Goal: Transaction & Acquisition: Purchase product/service

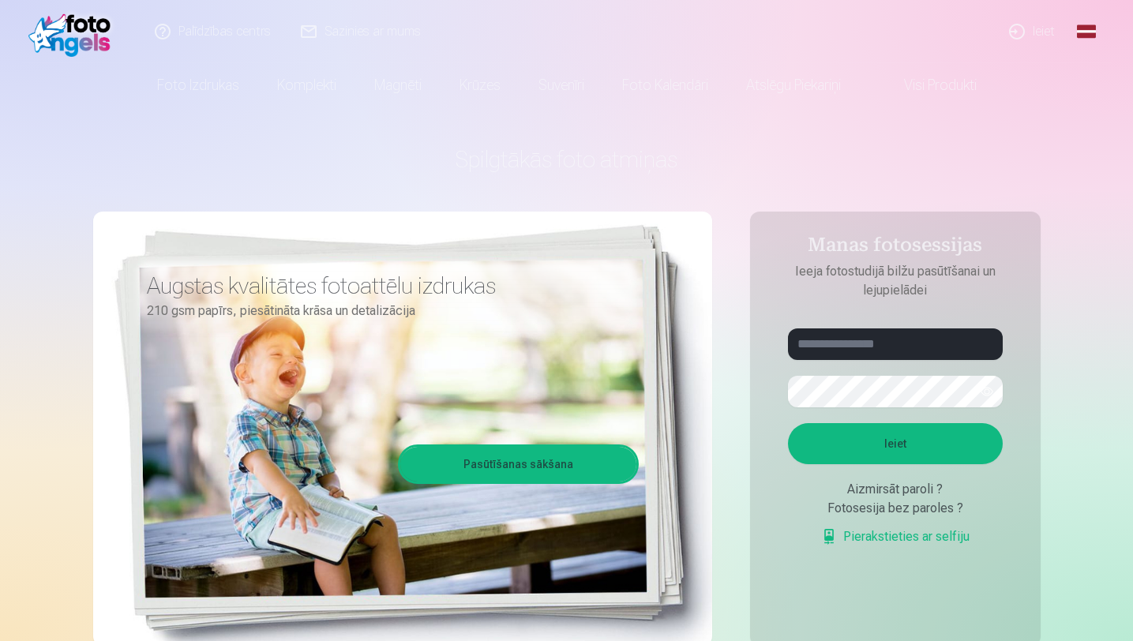
click at [846, 326] on aside "Manas fotosessijas Ieeja fotostudijā bilžu pasūtīšanai un lejupielādei Ieiet Ai…" at bounding box center [895, 429] width 291 height 434
click at [846, 332] on input "text" at bounding box center [895, 344] width 215 height 32
type input "**********"
click at [989, 388] on button "button" at bounding box center [987, 392] width 30 height 30
click at [894, 439] on button "Ieiet" at bounding box center [895, 443] width 215 height 41
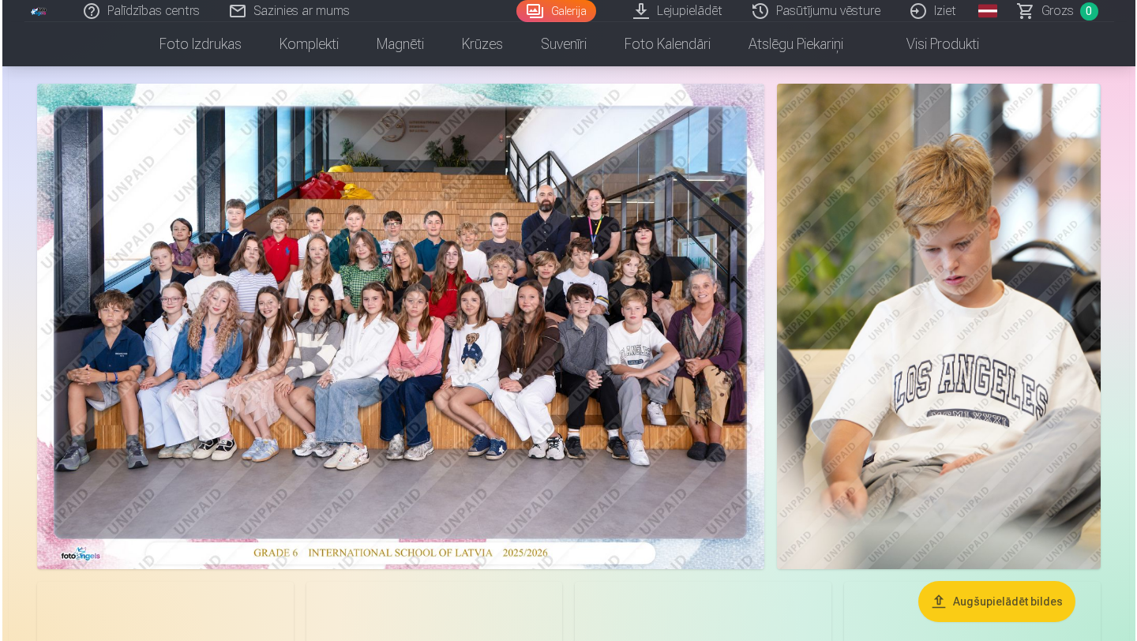
scroll to position [134, 0]
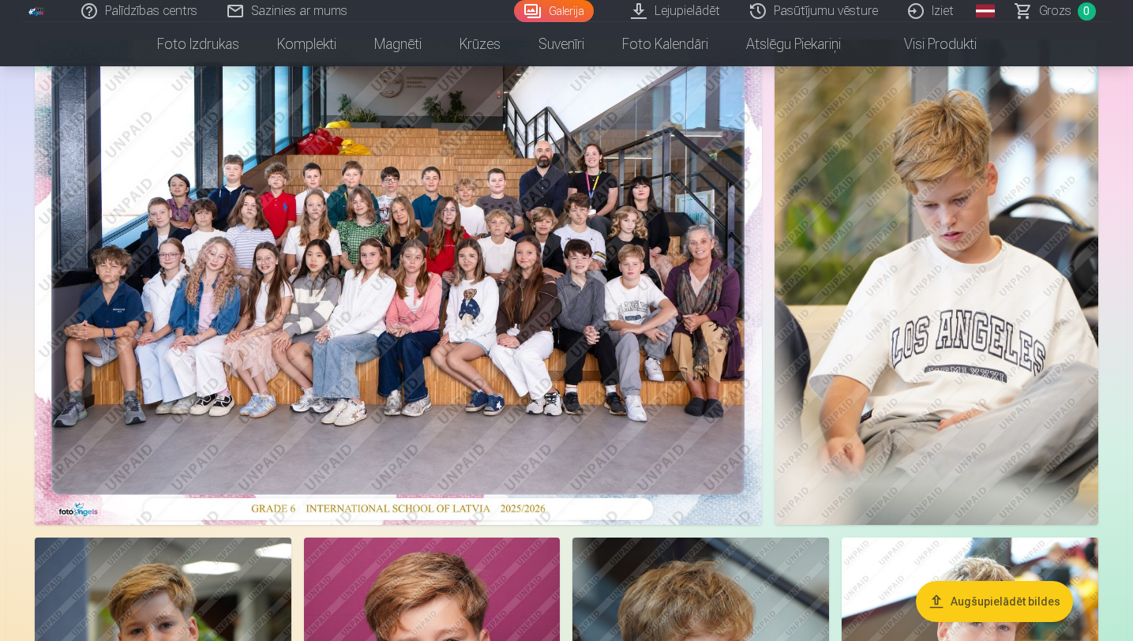
click at [853, 294] on img at bounding box center [937, 282] width 324 height 486
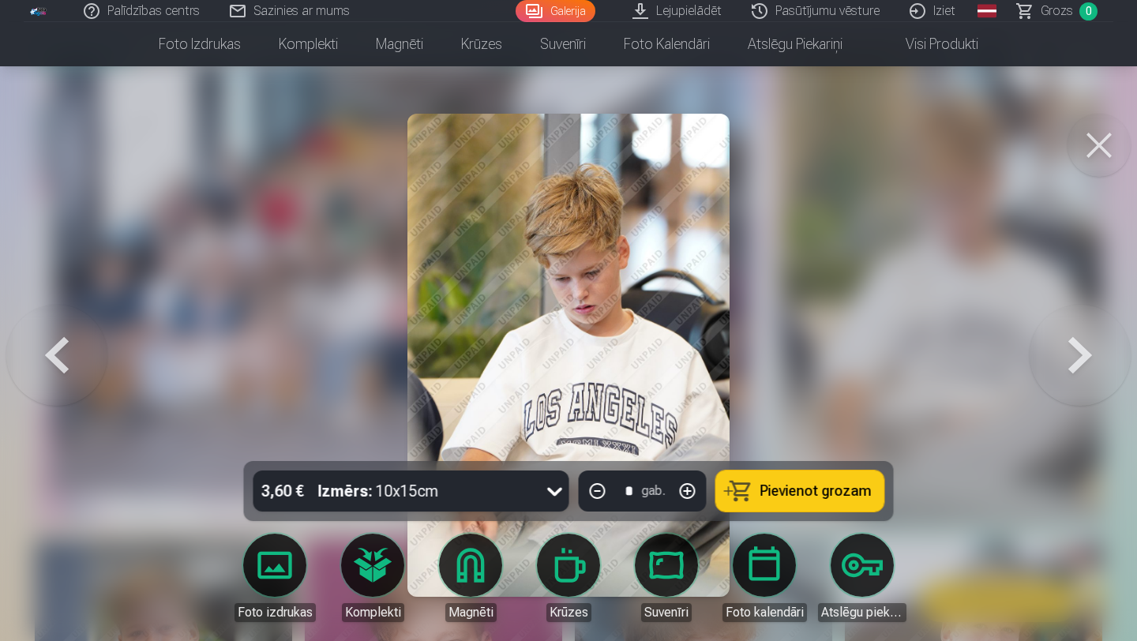
click at [1060, 335] on button at bounding box center [1080, 355] width 101 height 180
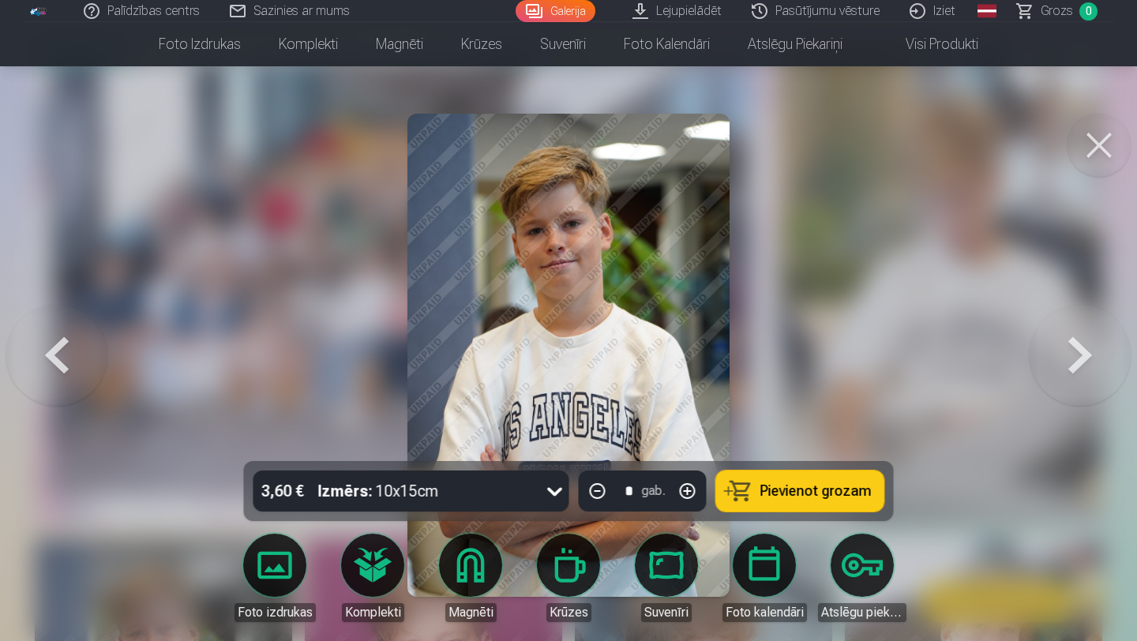
click at [1055, 336] on button at bounding box center [1080, 355] width 101 height 180
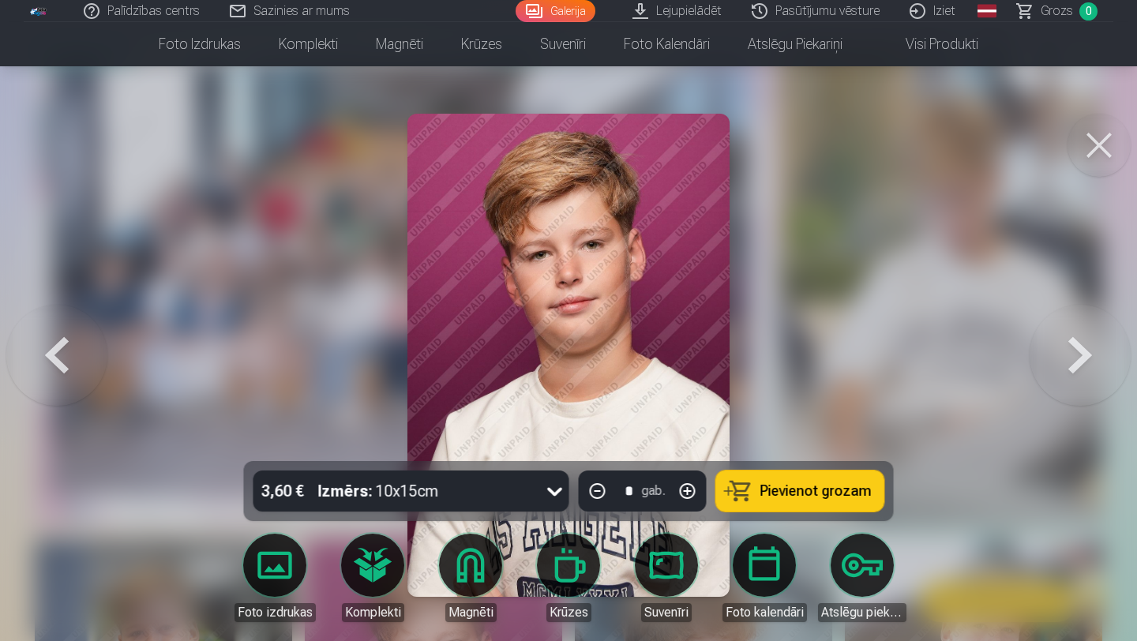
click at [1056, 336] on button at bounding box center [1080, 355] width 101 height 180
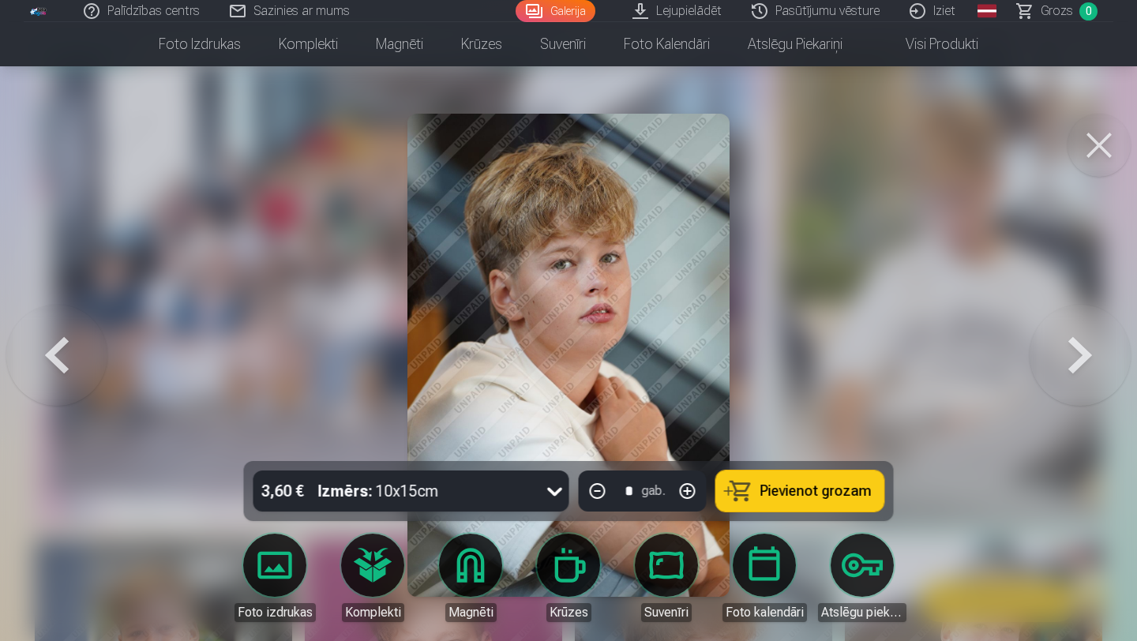
click at [1056, 336] on button at bounding box center [1080, 355] width 101 height 180
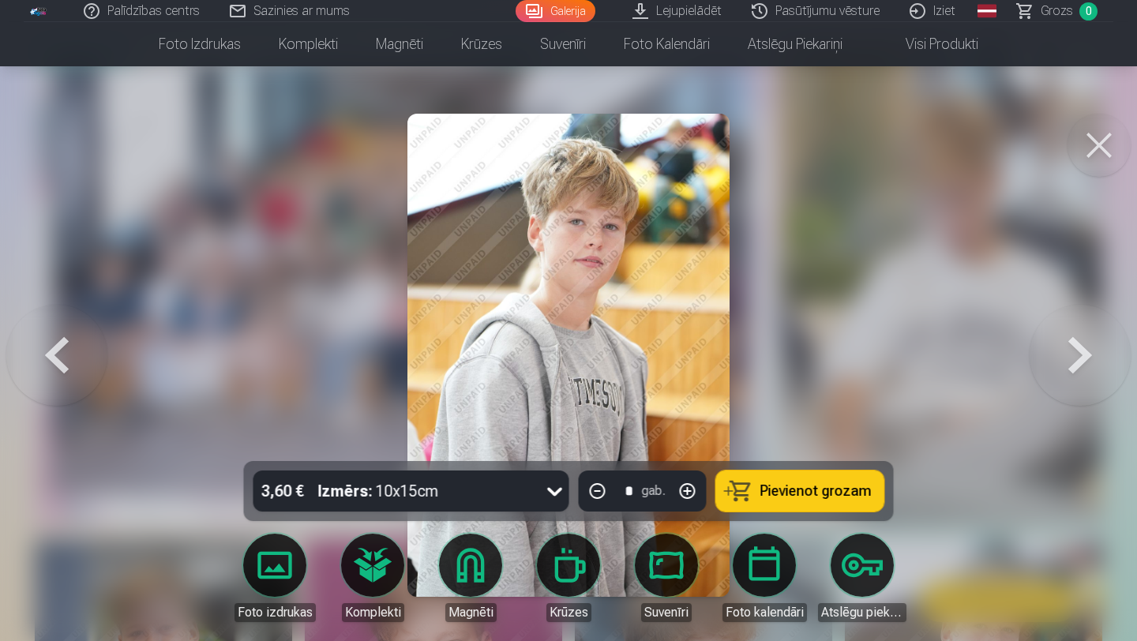
click at [84, 368] on button at bounding box center [56, 355] width 101 height 180
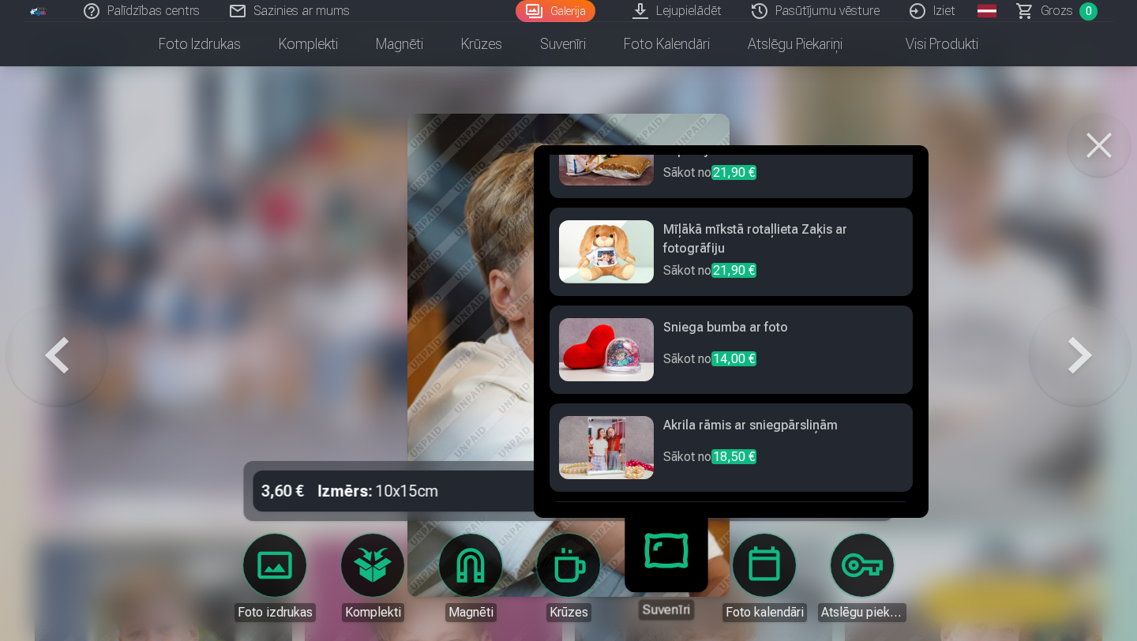
scroll to position [531, 0]
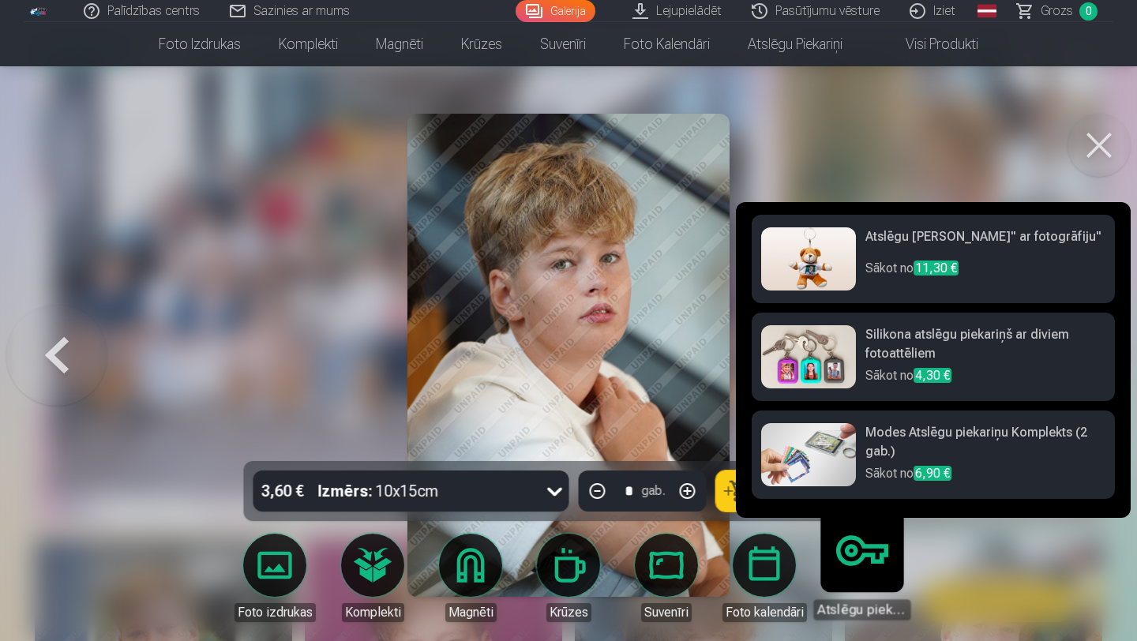
click at [911, 370] on p "Sākot no 4,30 €" at bounding box center [985, 377] width 240 height 22
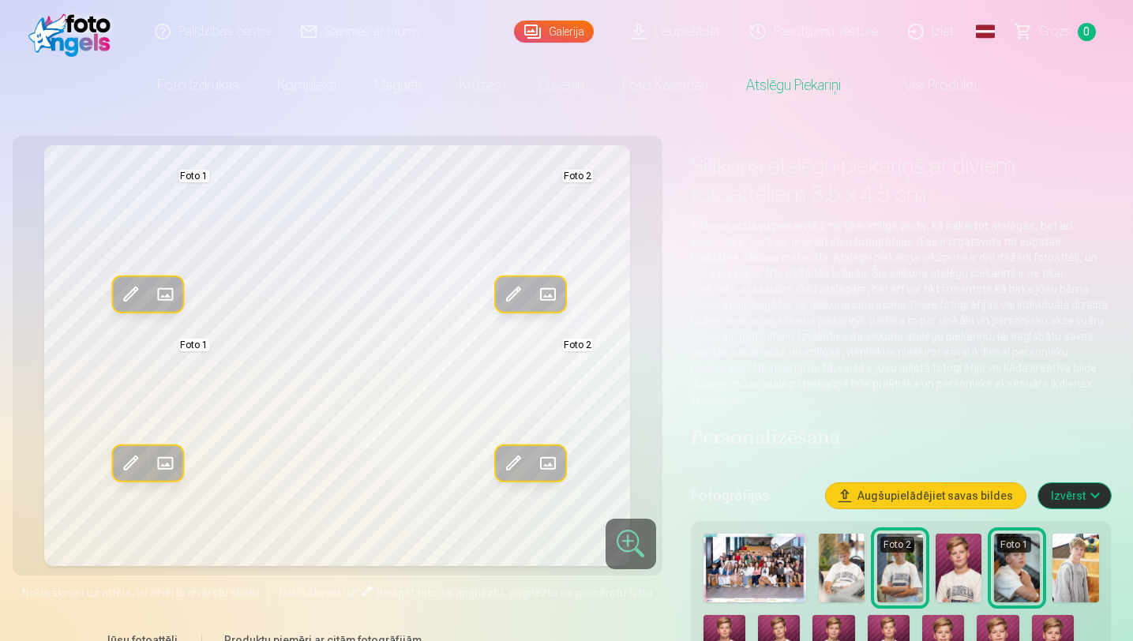
click at [161, 287] on span at bounding box center [164, 294] width 25 height 25
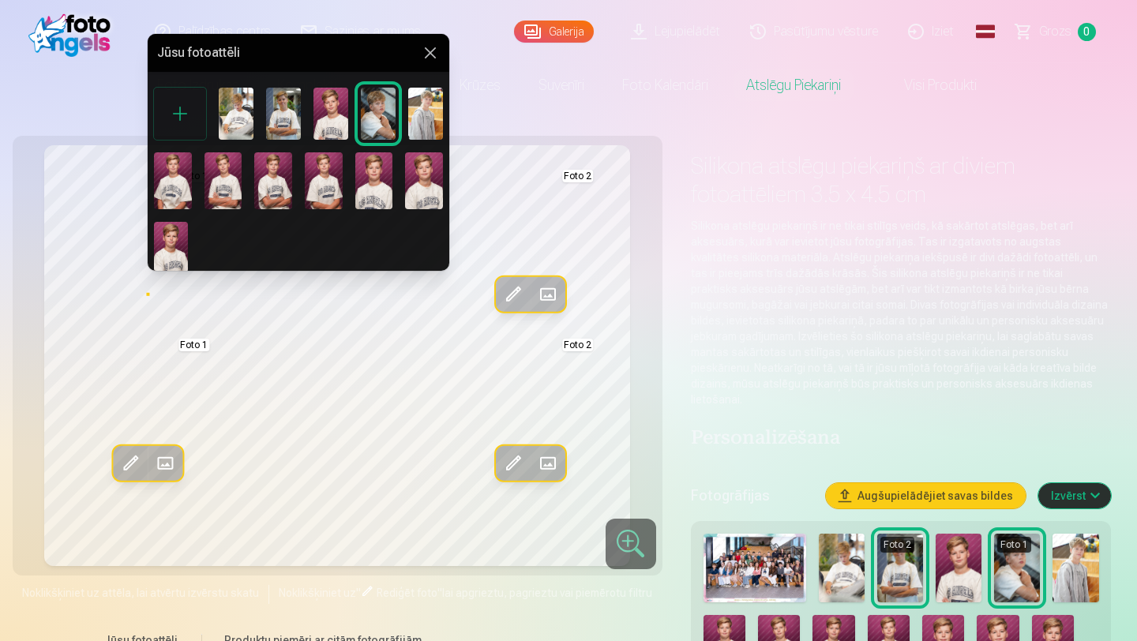
click at [433, 61] on button at bounding box center [430, 52] width 19 height 19
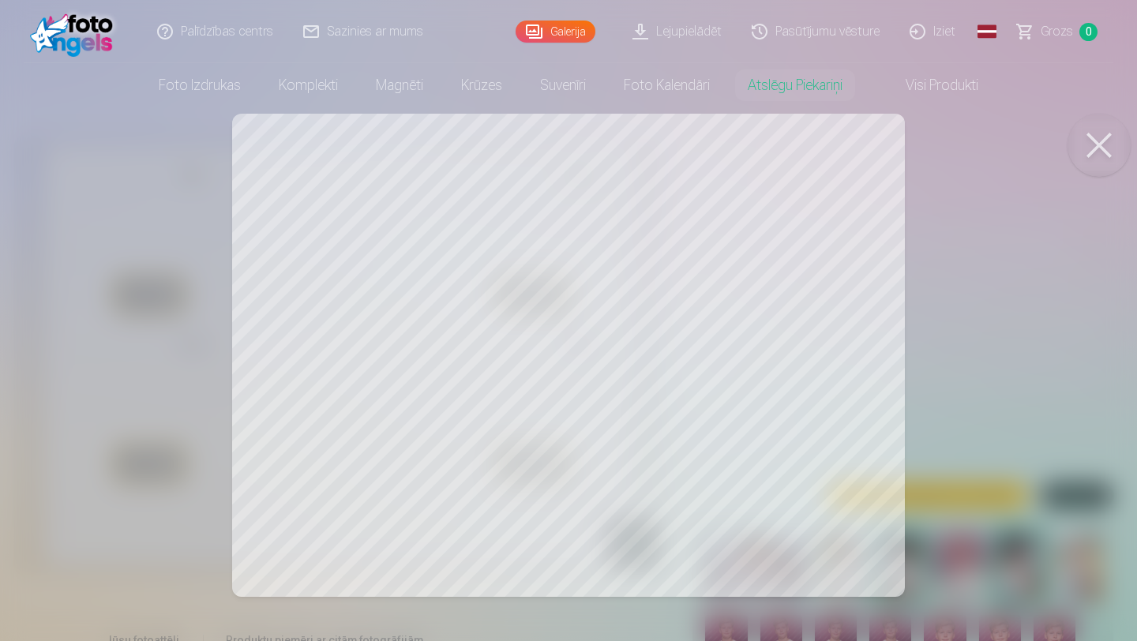
click at [542, 177] on div at bounding box center [568, 320] width 1137 height 641
click at [1108, 139] on button at bounding box center [1099, 145] width 63 height 63
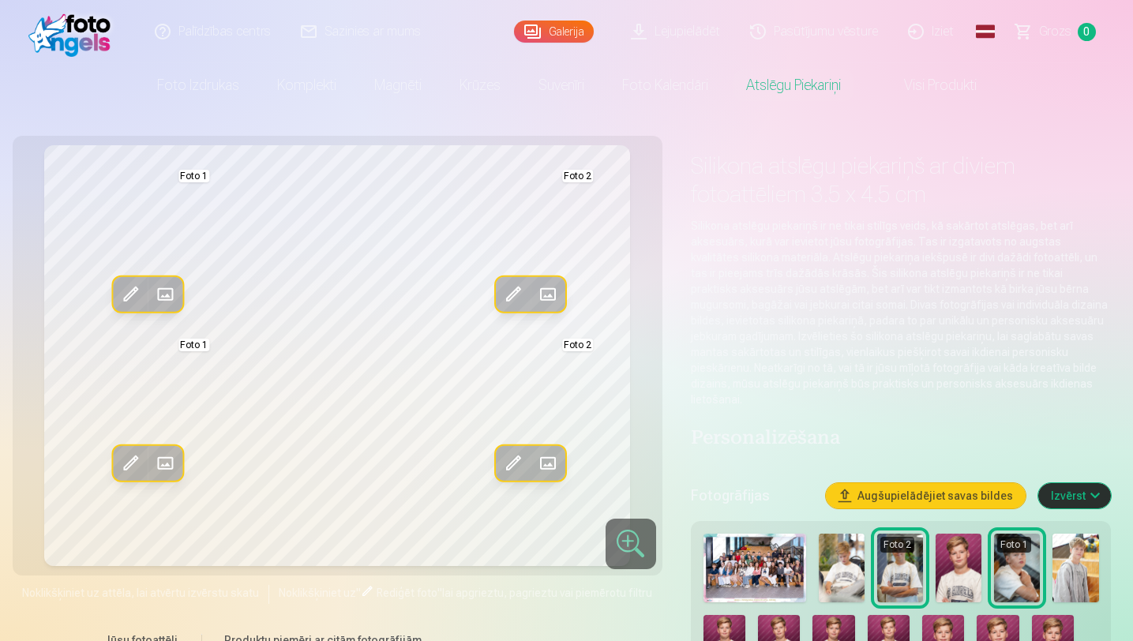
click at [542, 459] on span at bounding box center [547, 463] width 25 height 25
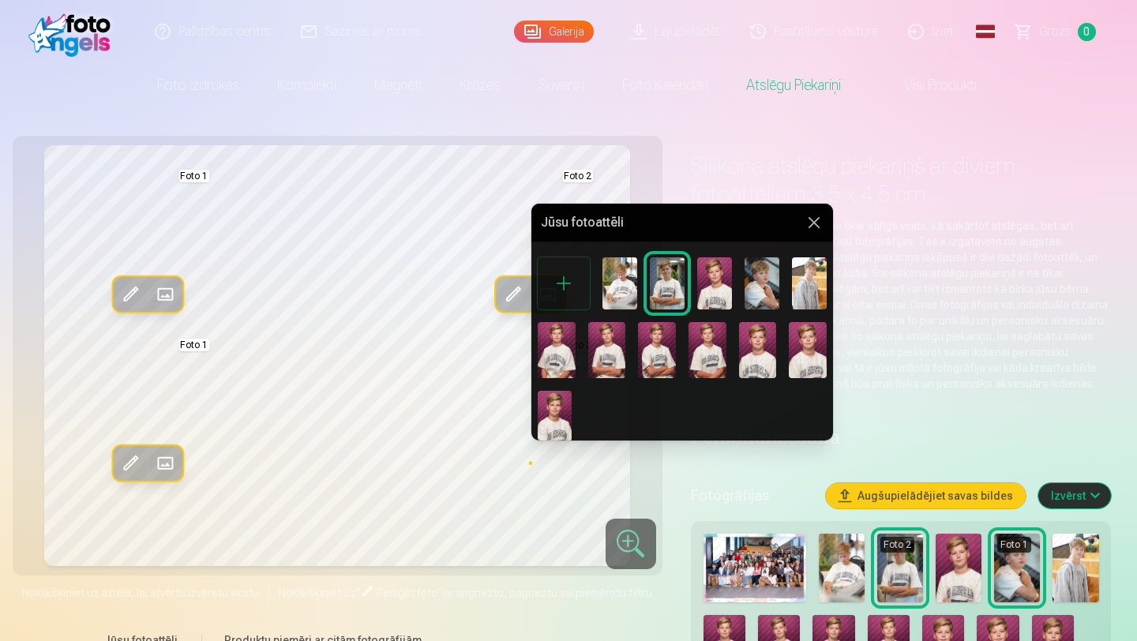
click at [799, 296] on img at bounding box center [809, 283] width 35 height 52
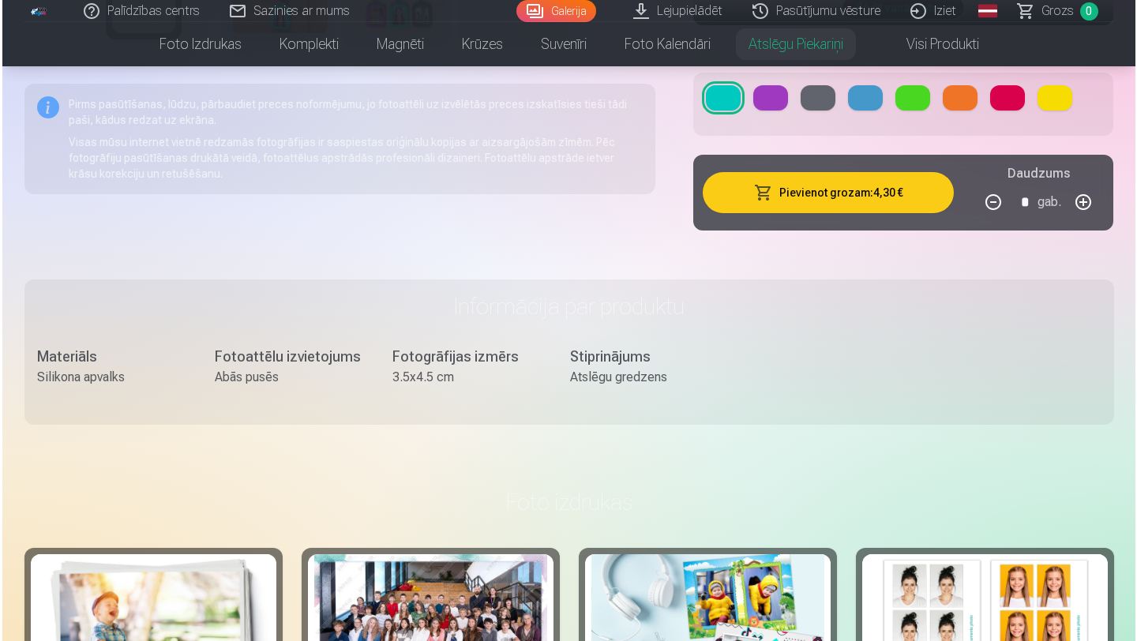
scroll to position [736, 0]
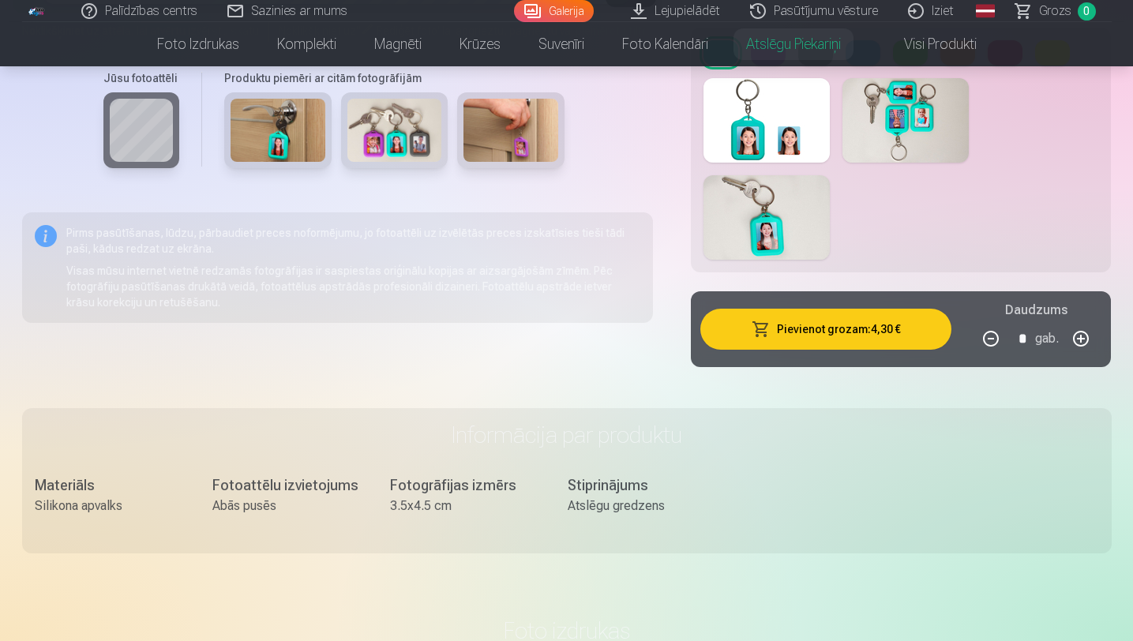
click at [810, 316] on button "Pievienot grozam : 4,30 €" at bounding box center [826, 329] width 252 height 41
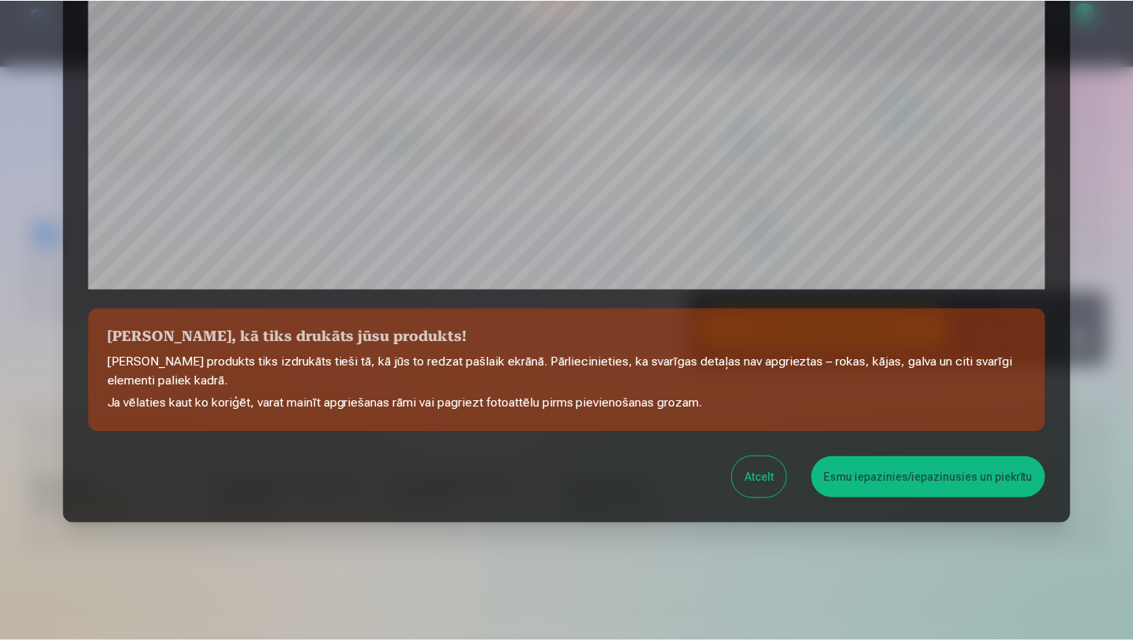
scroll to position [496, 0]
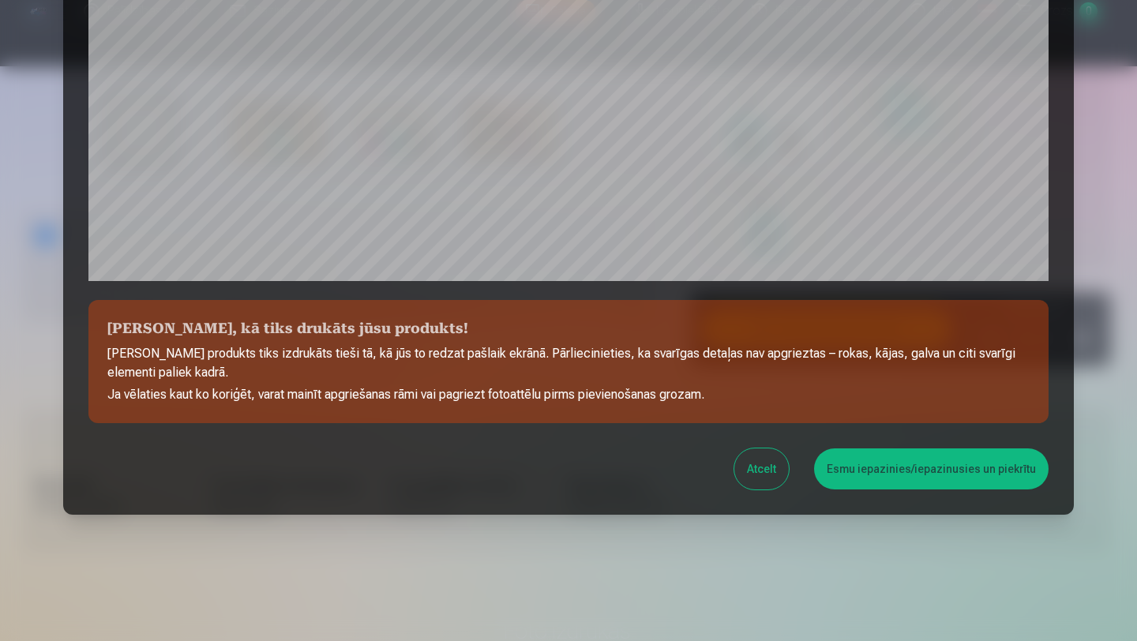
click at [845, 469] on button "Esmu iepazinies/iepazinusies un piekrītu" at bounding box center [931, 468] width 235 height 41
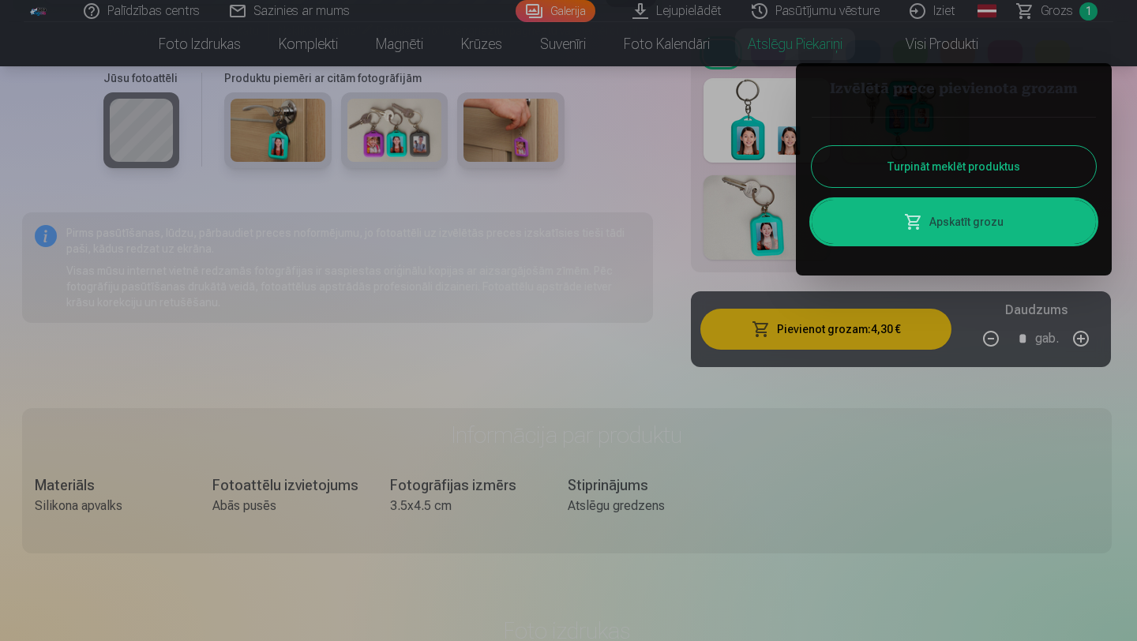
click at [308, 42] on div at bounding box center [568, 320] width 1137 height 641
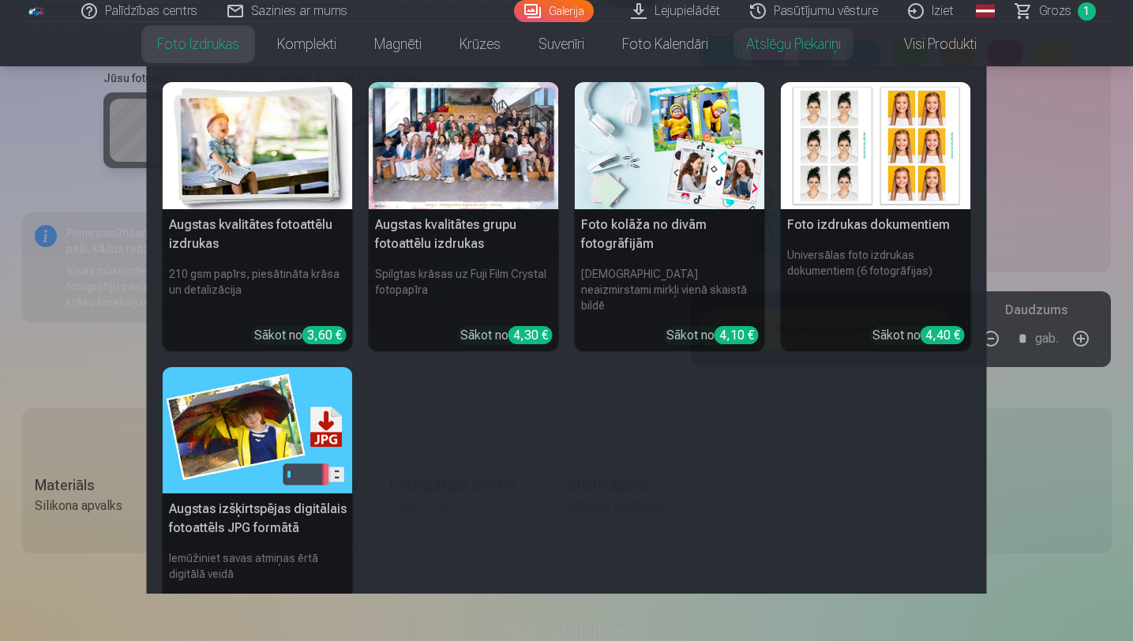
click at [211, 38] on link "Foto izdrukas" at bounding box center [198, 44] width 120 height 44
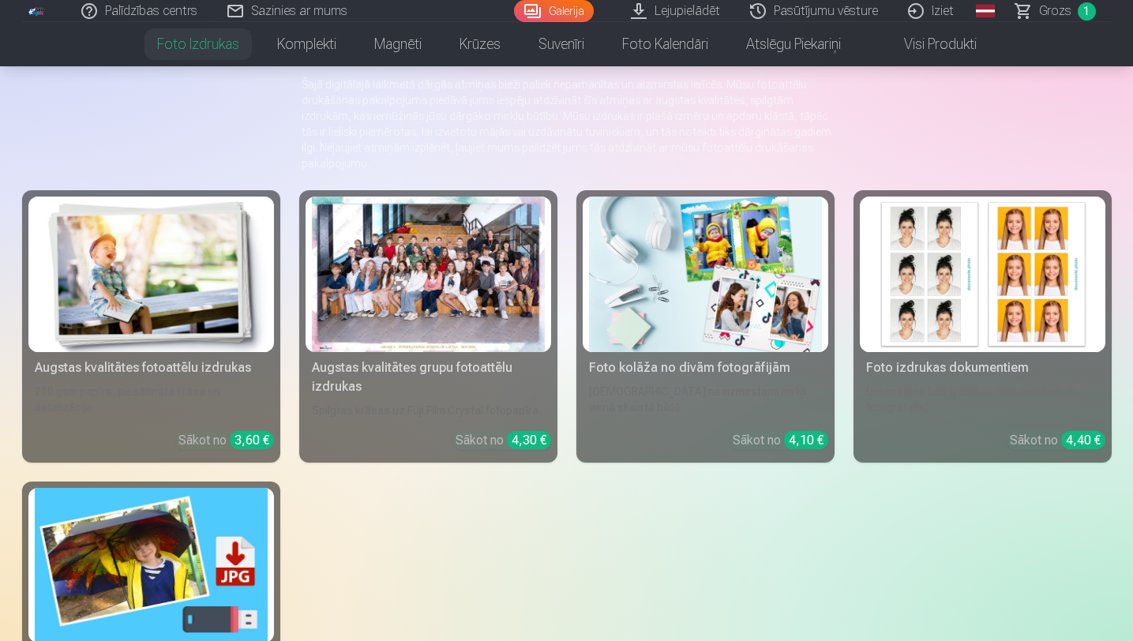
scroll to position [154, 0]
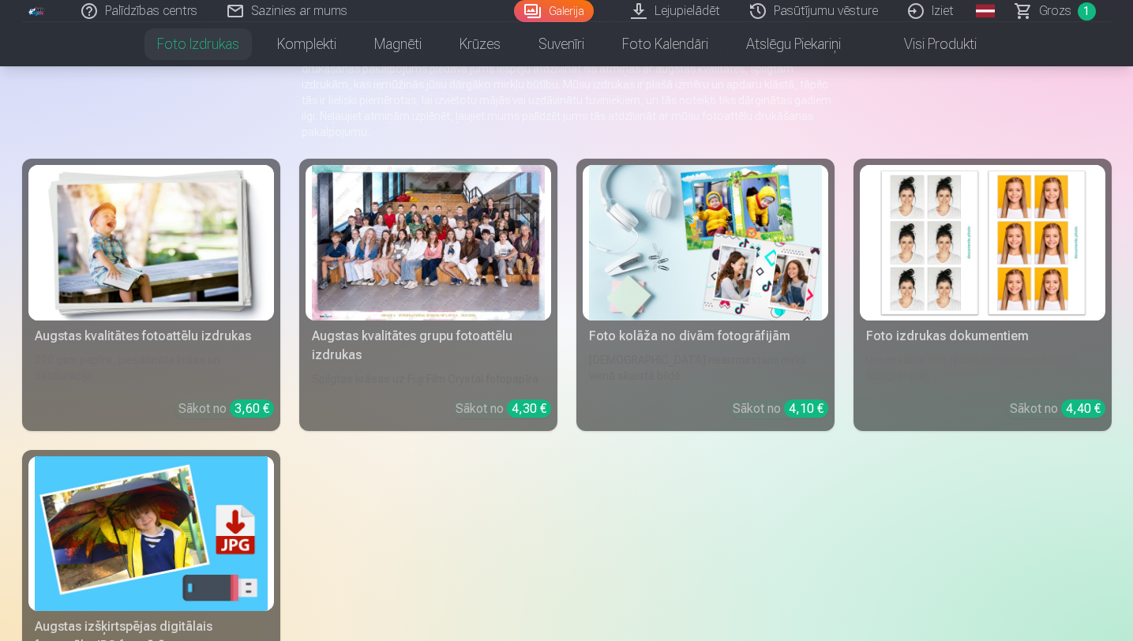
click at [440, 235] on div at bounding box center [428, 243] width 233 height 156
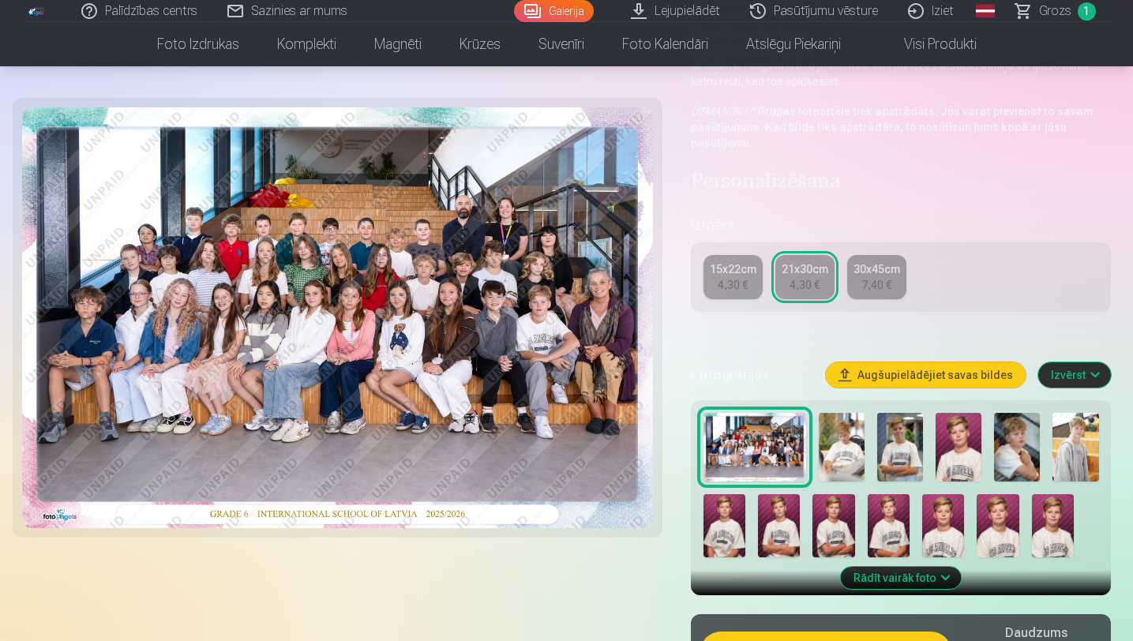
scroll to position [205, 0]
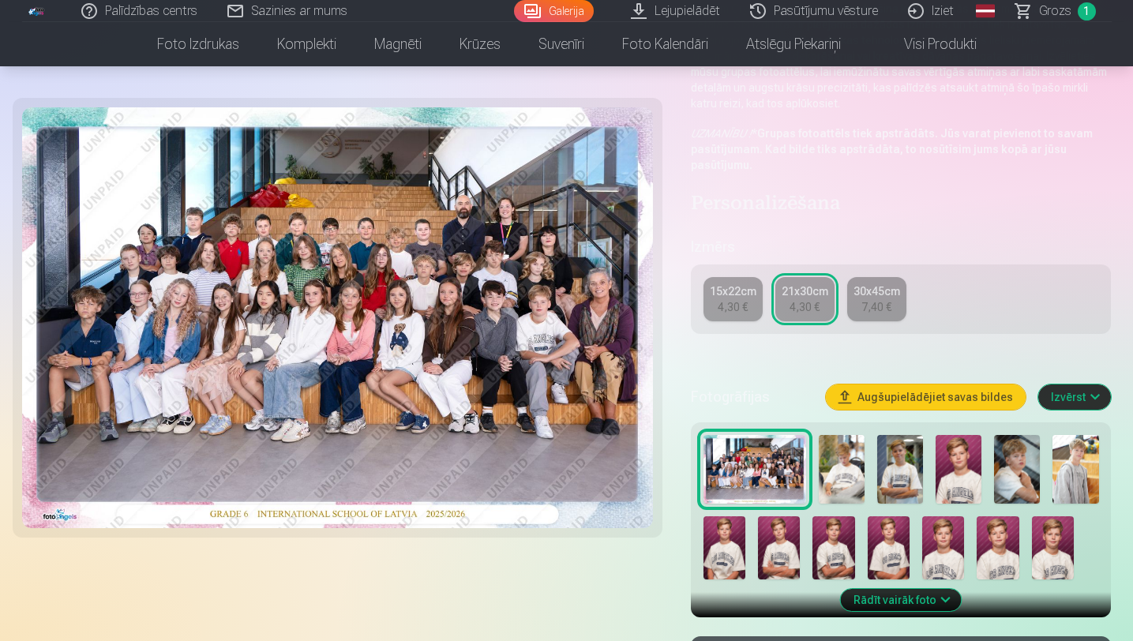
click at [738, 302] on div "4,30 €" at bounding box center [733, 307] width 30 height 16
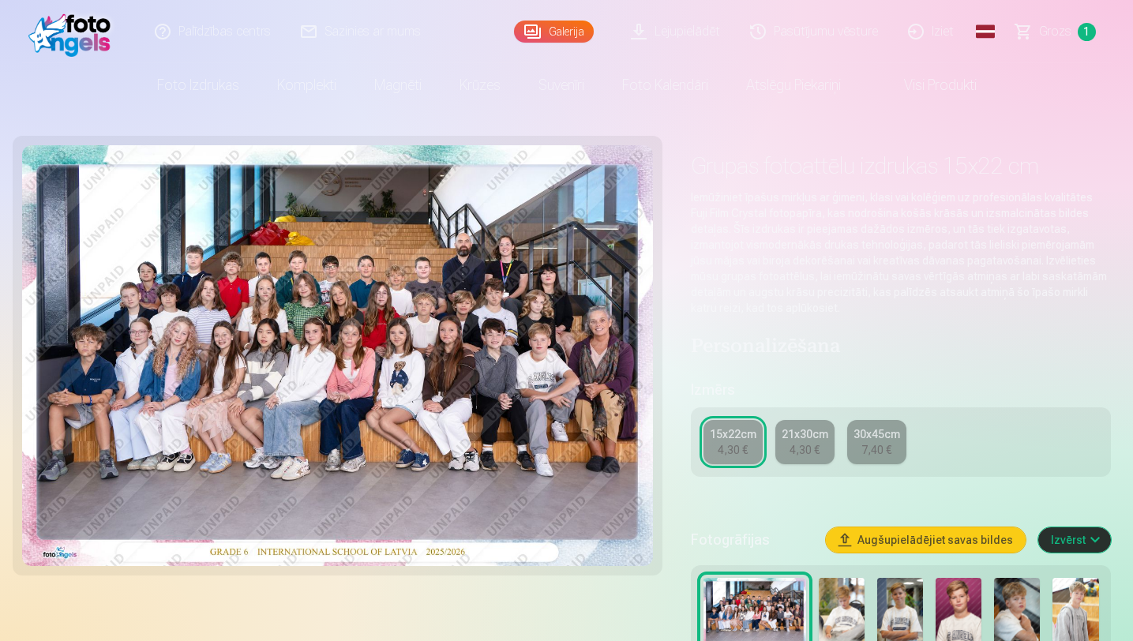
click at [806, 438] on div "21x30cm" at bounding box center [805, 434] width 47 height 16
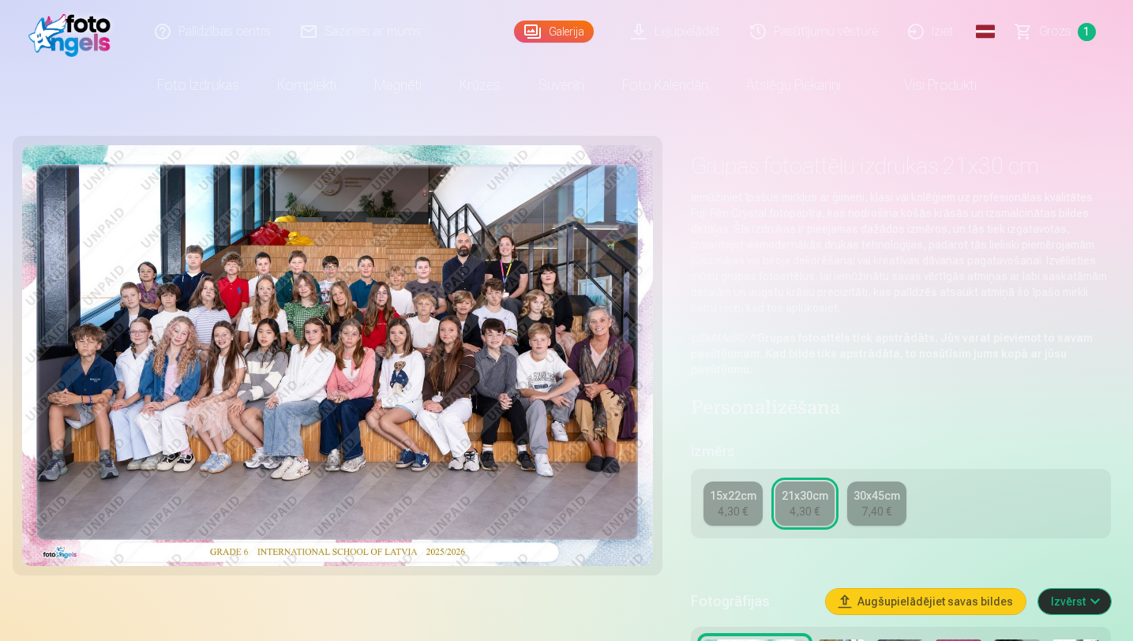
click at [872, 489] on div "30x45cm" at bounding box center [877, 496] width 47 height 16
click at [795, 498] on div "21x30cm" at bounding box center [805, 496] width 47 height 16
click at [991, 596] on button "Augšupielādējiet savas bildes" at bounding box center [926, 601] width 200 height 25
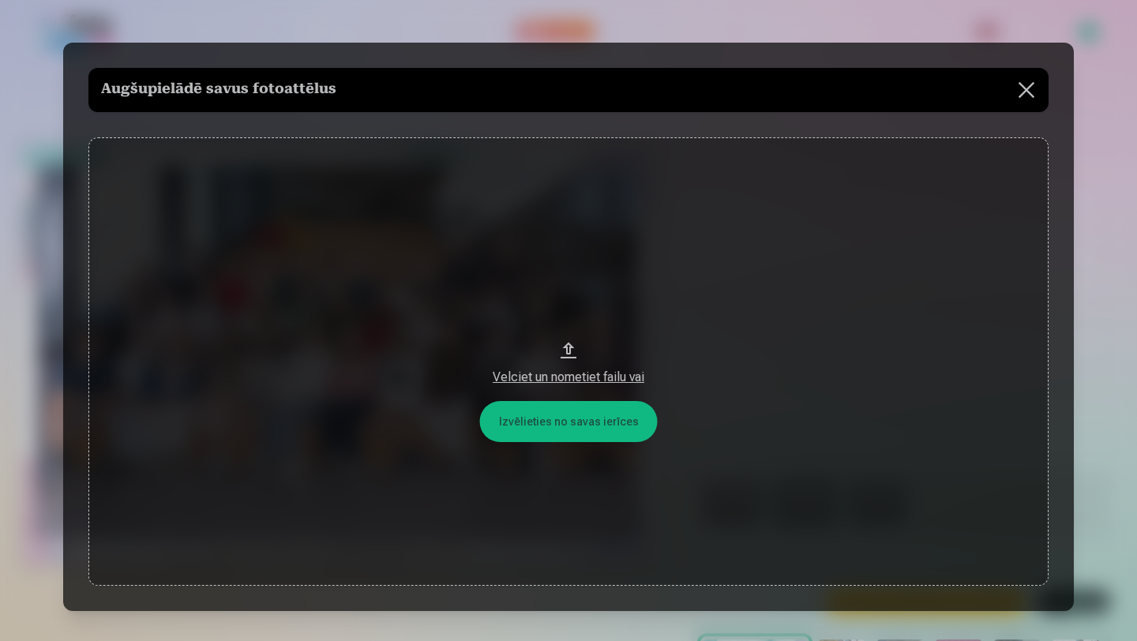
click at [1033, 84] on button at bounding box center [1026, 90] width 44 height 44
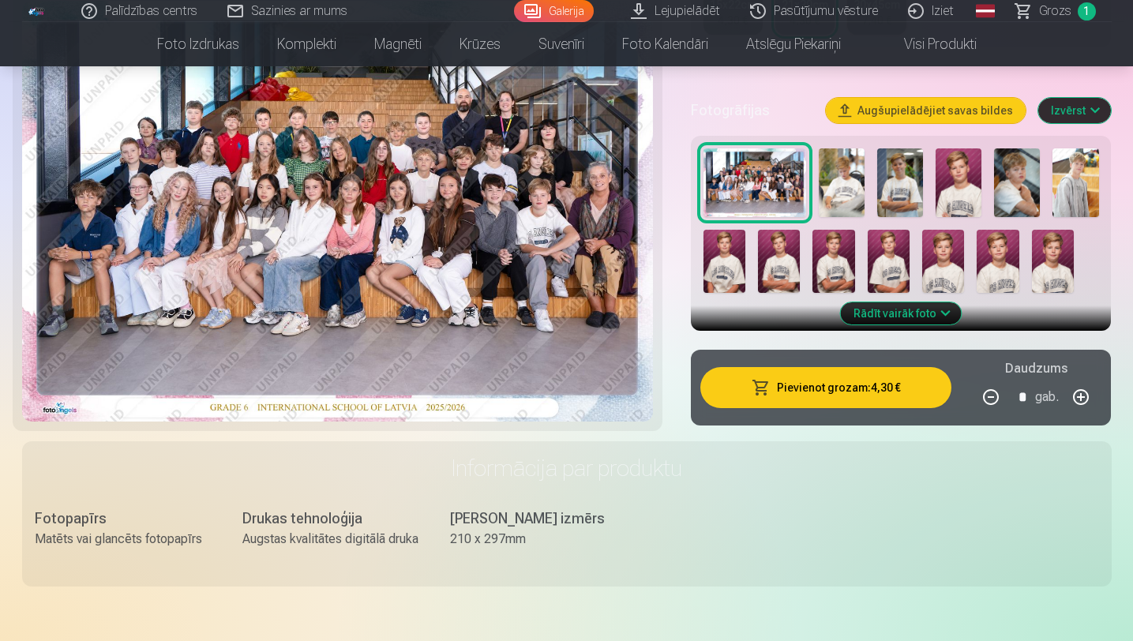
scroll to position [496, 0]
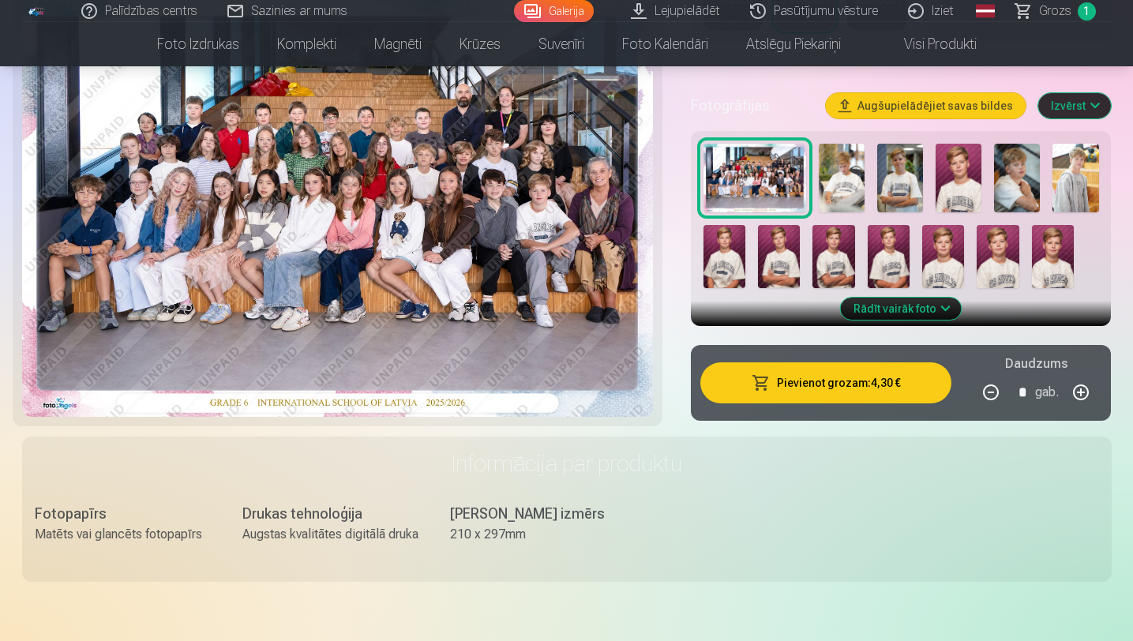
click at [765, 393] on button "Pievienot grozam : 4,30 €" at bounding box center [826, 382] width 252 height 41
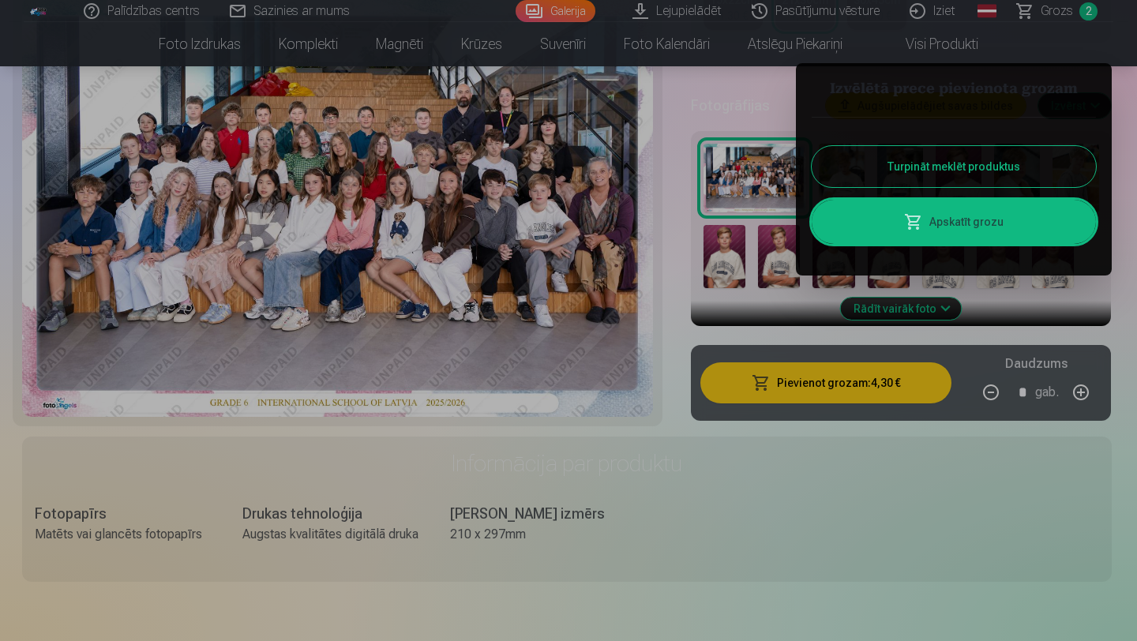
click at [912, 169] on button "Turpināt meklēt produktus" at bounding box center [954, 166] width 284 height 41
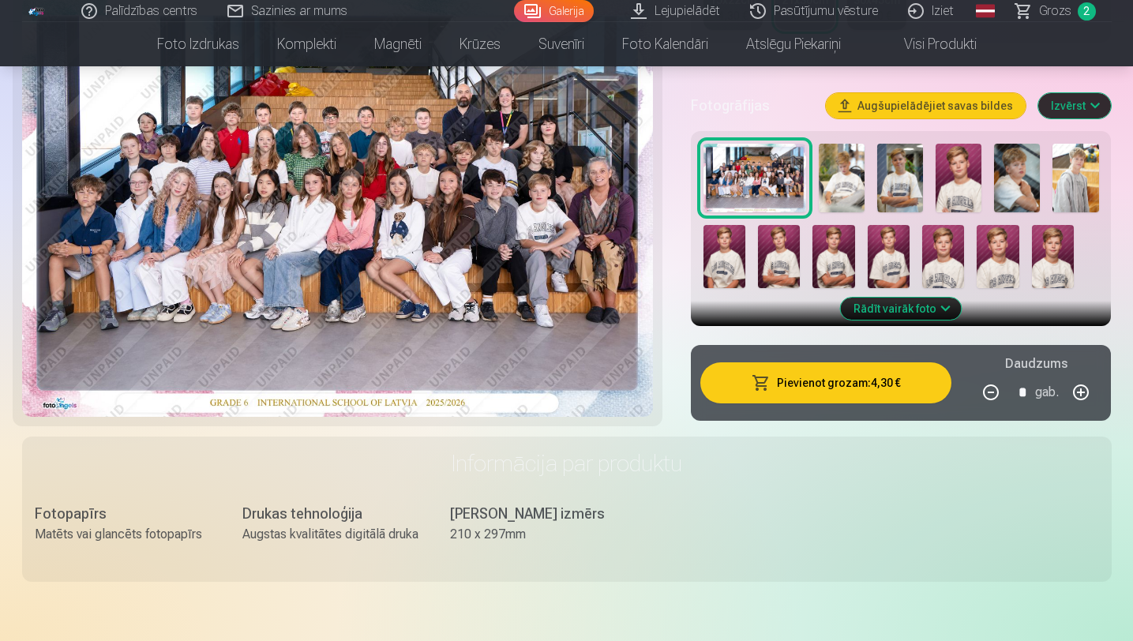
click at [912, 51] on link "Visi produkti" at bounding box center [928, 44] width 136 height 44
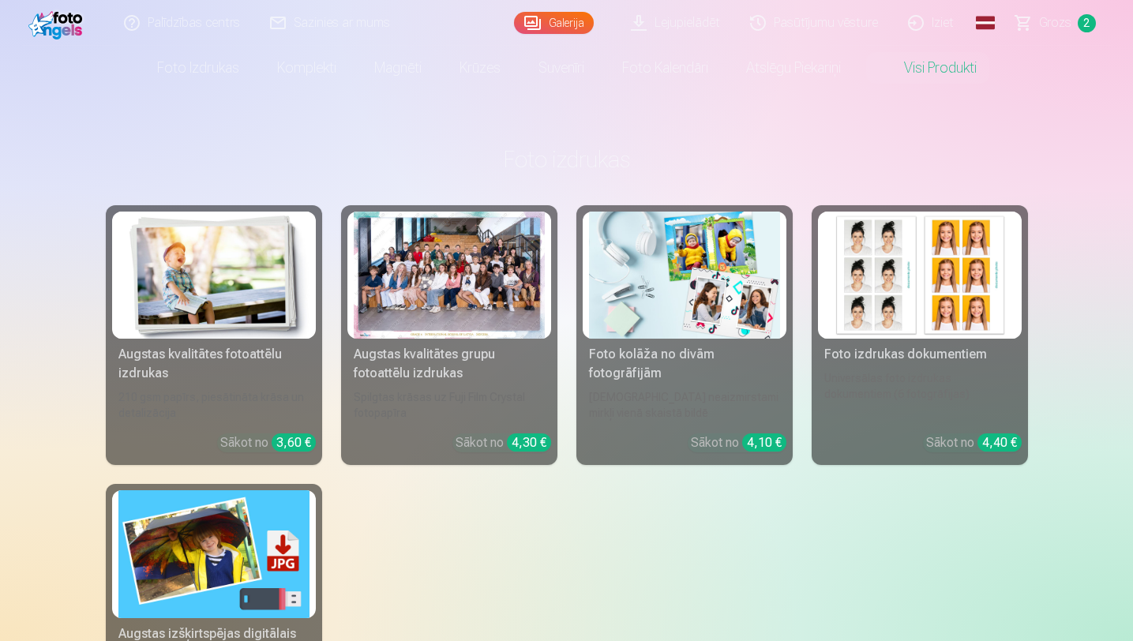
scroll to position [37, 0]
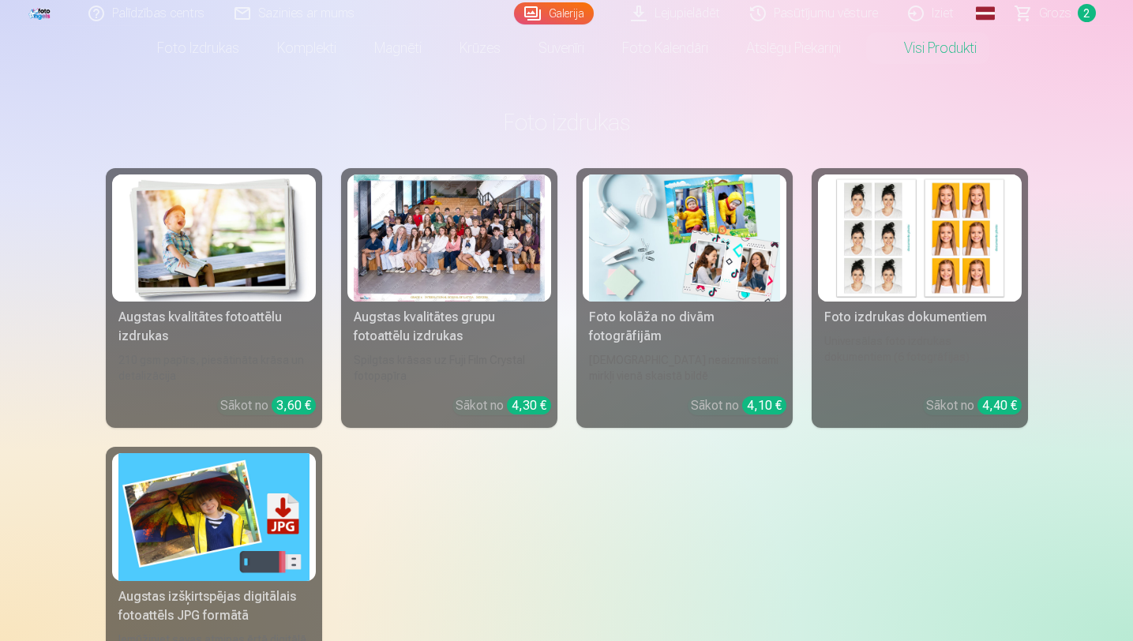
click at [778, 246] on img at bounding box center [684, 237] width 191 height 127
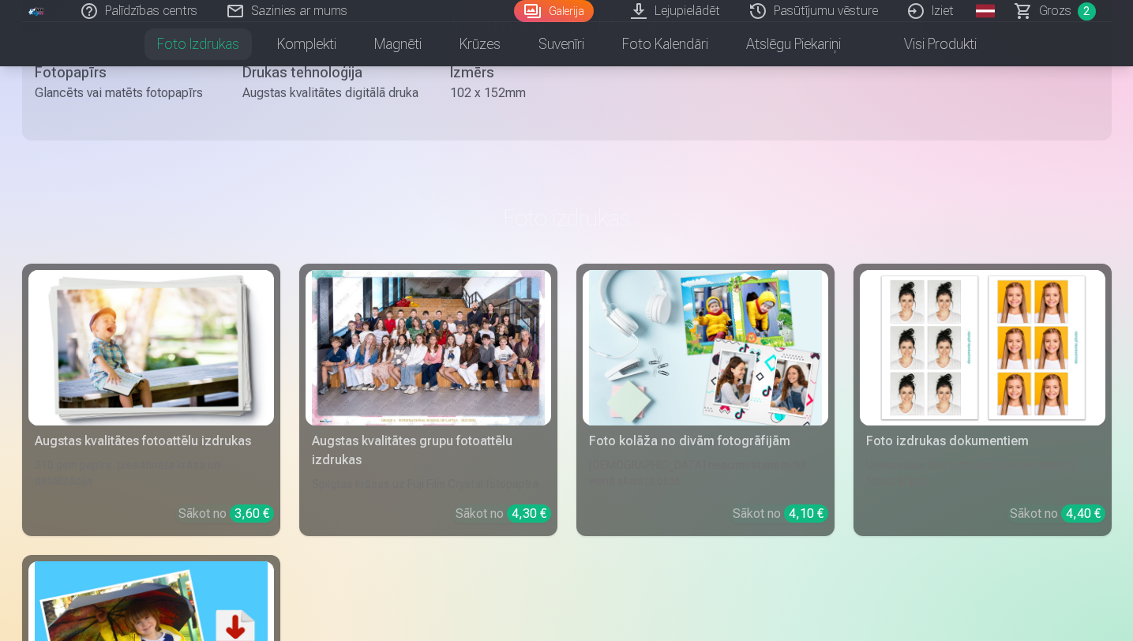
scroll to position [1229, 0]
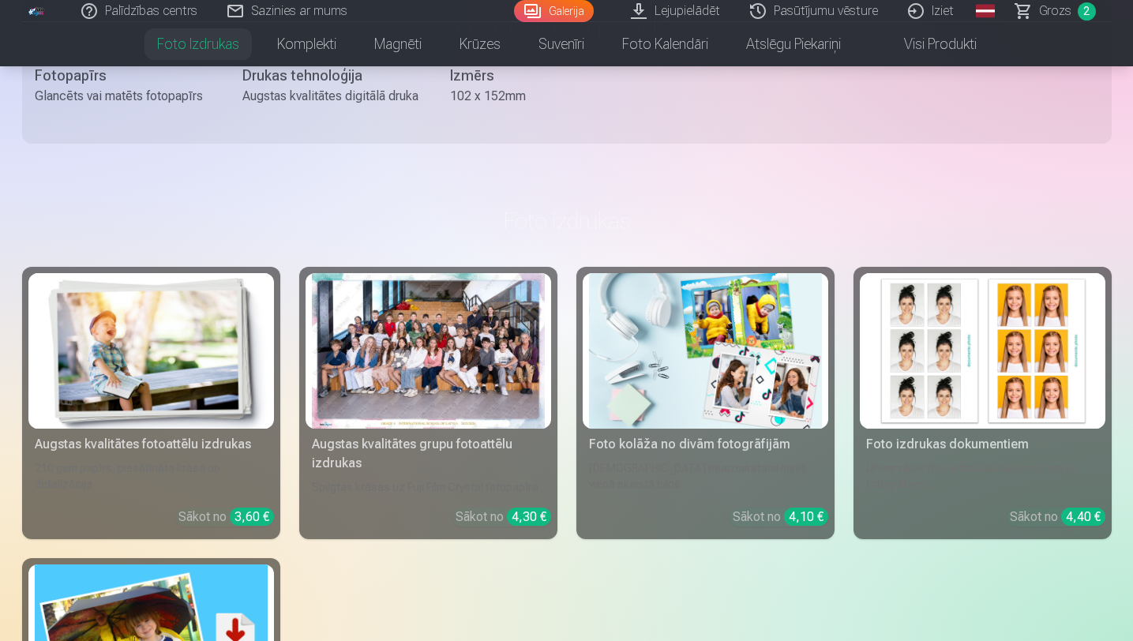
click at [223, 350] on img at bounding box center [151, 351] width 233 height 156
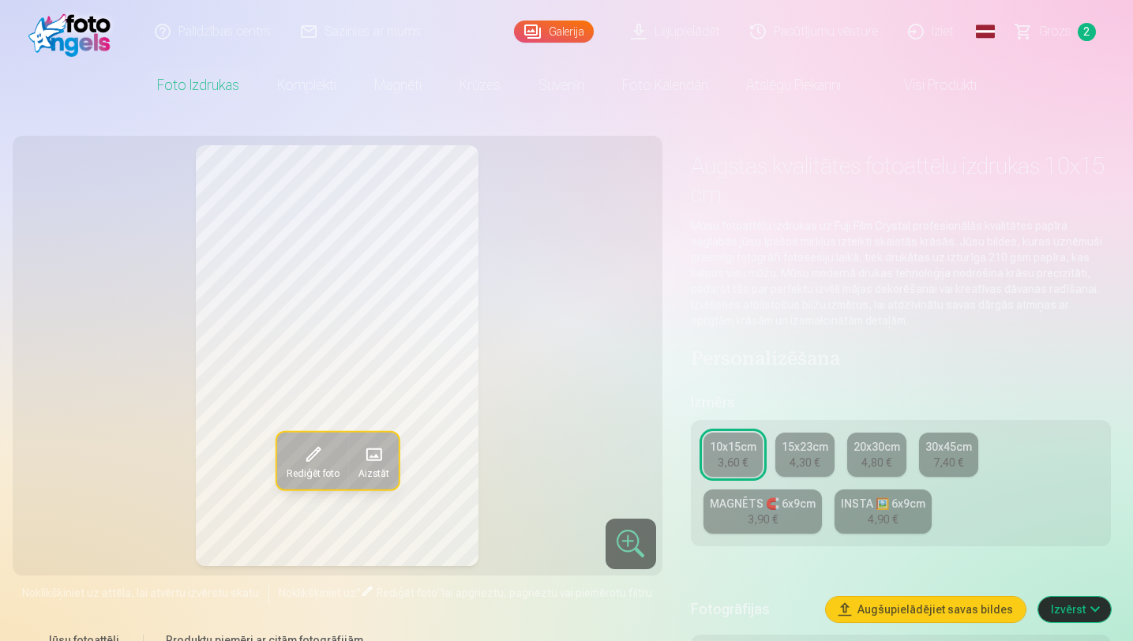
click at [872, 504] on div "INSTA 🖼️ 6x9cm" at bounding box center [883, 504] width 84 height 16
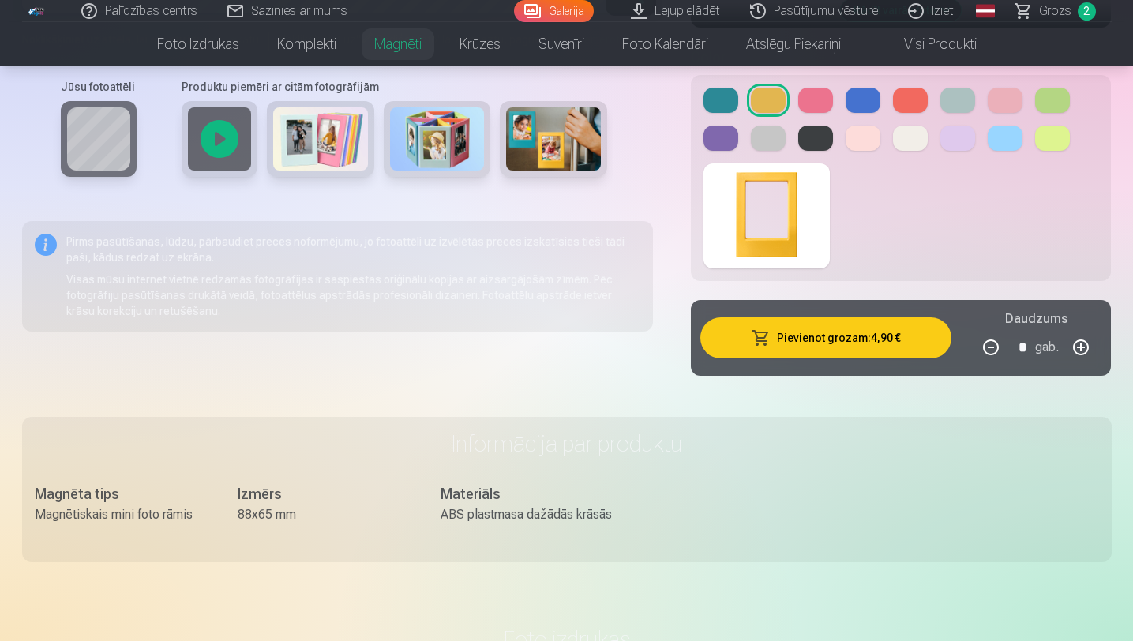
scroll to position [665, 0]
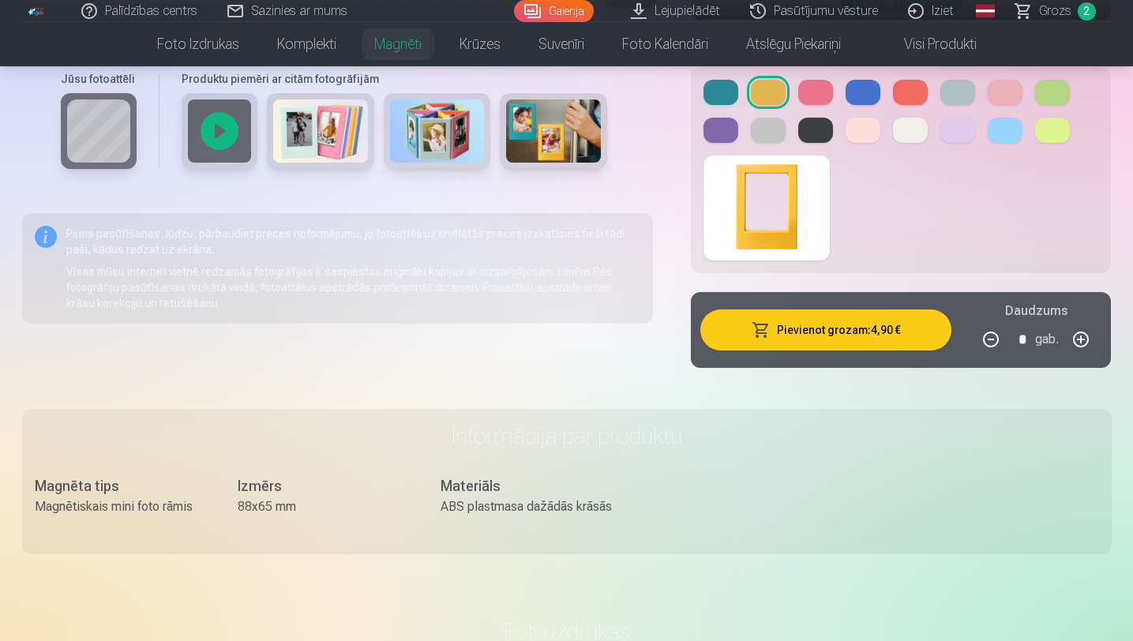
click at [720, 96] on button at bounding box center [721, 92] width 35 height 25
click at [856, 93] on button at bounding box center [863, 92] width 35 height 25
click at [860, 129] on button at bounding box center [863, 130] width 35 height 25
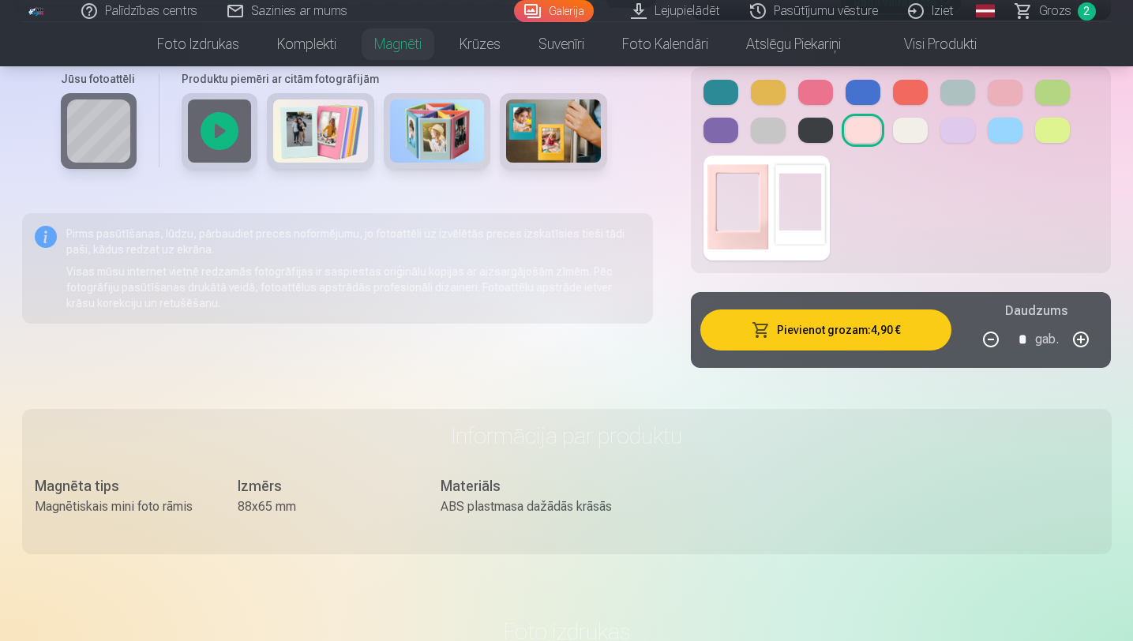
click at [883, 128] on div at bounding box center [902, 111] width 396 height 63
click at [736, 142] on div at bounding box center [902, 111] width 396 height 63
click at [947, 82] on button at bounding box center [957, 92] width 35 height 25
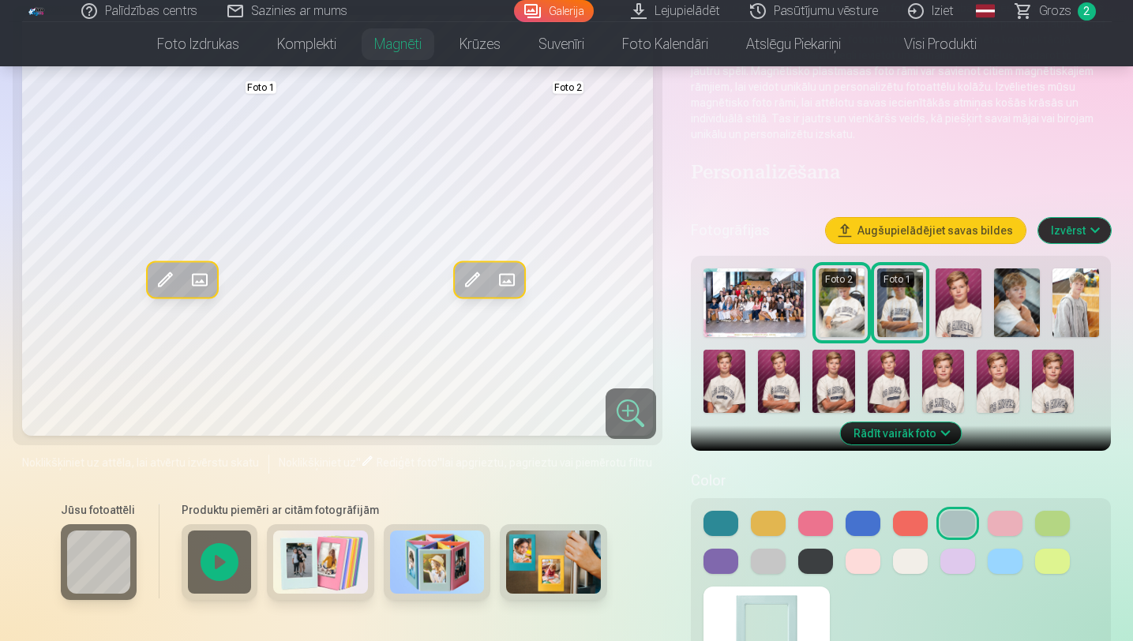
scroll to position [235, 0]
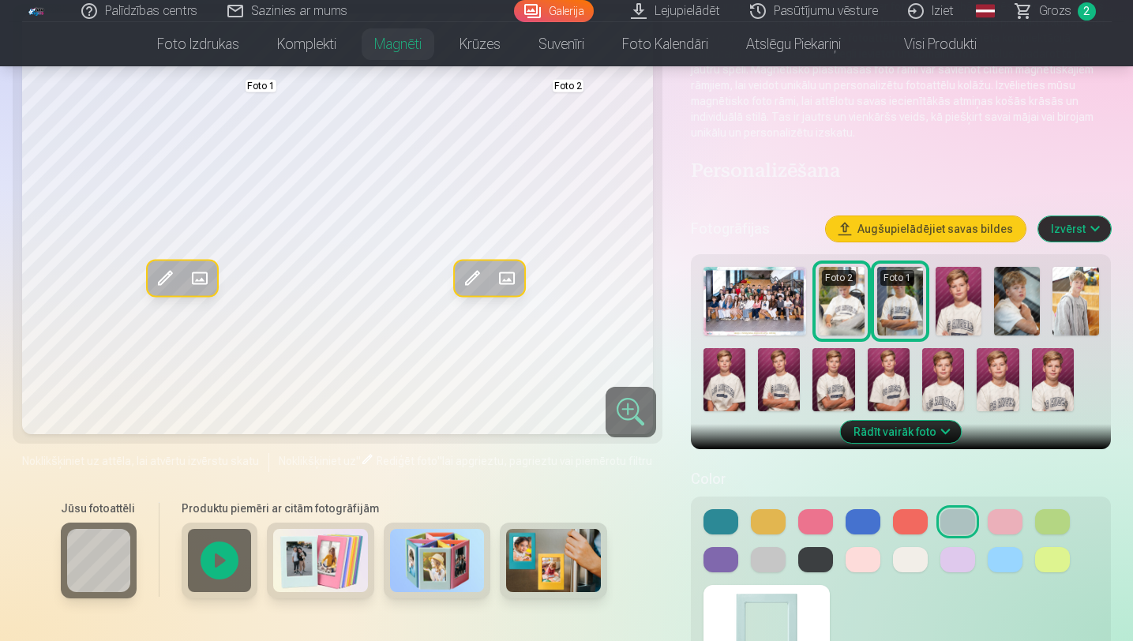
click at [751, 298] on img at bounding box center [755, 301] width 103 height 69
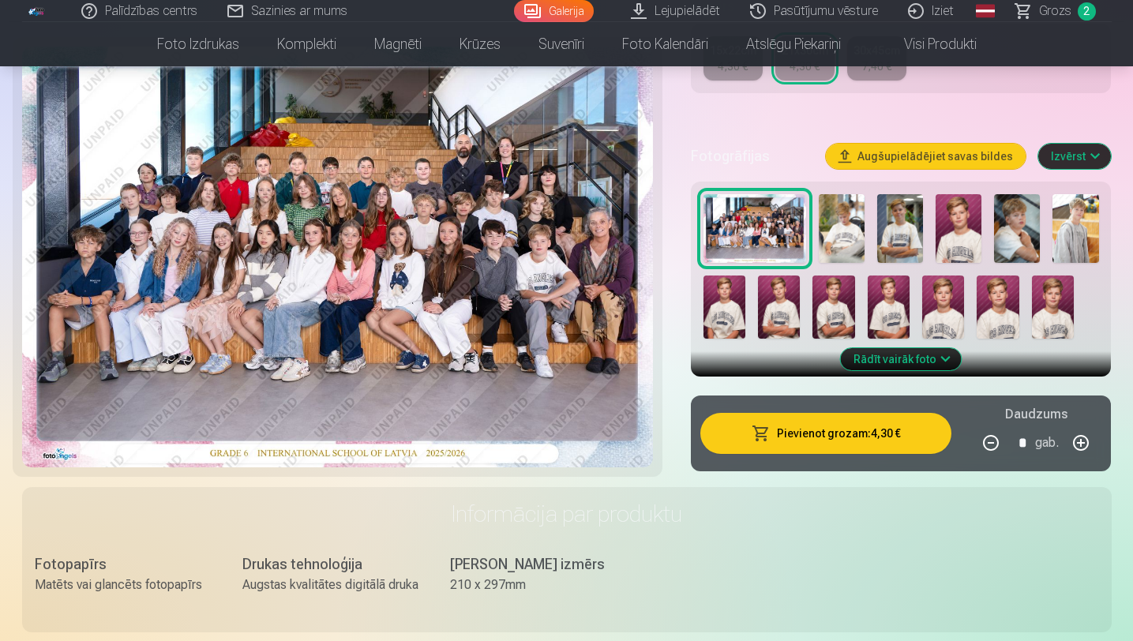
scroll to position [445, 0]
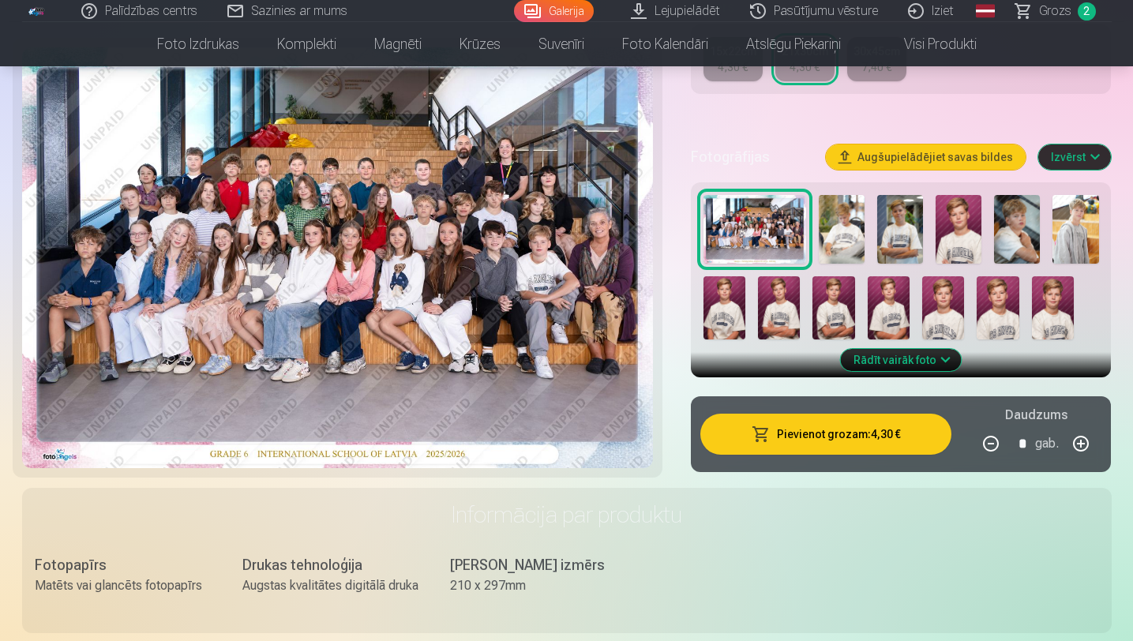
click at [840, 219] on img at bounding box center [842, 229] width 46 height 69
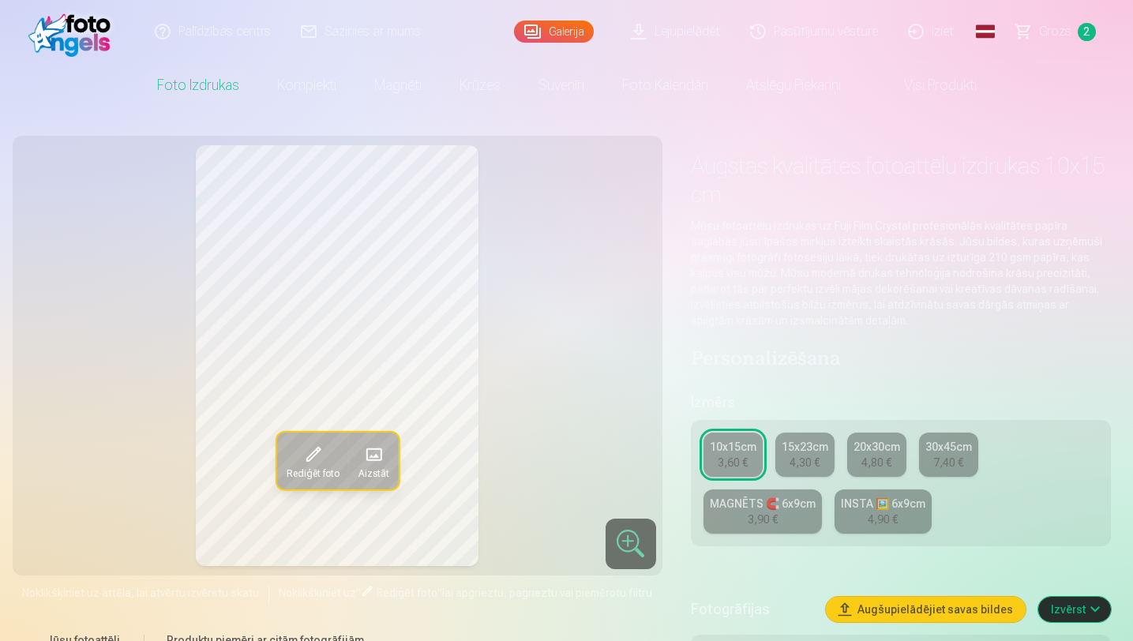
click at [874, 524] on div "4,90 €" at bounding box center [883, 520] width 30 height 16
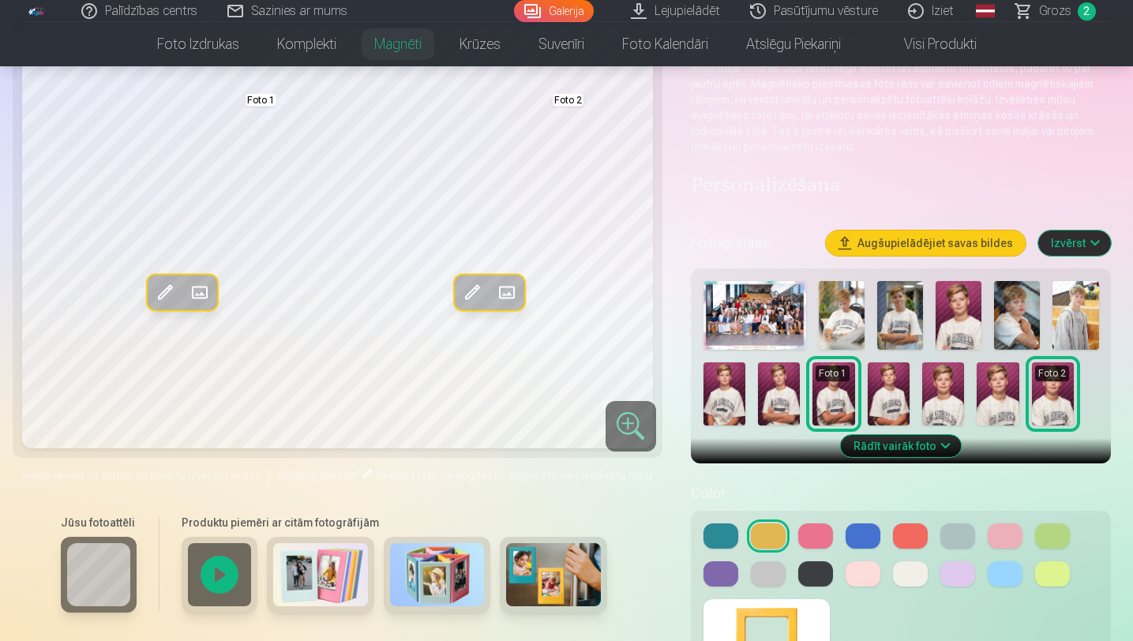
scroll to position [226, 0]
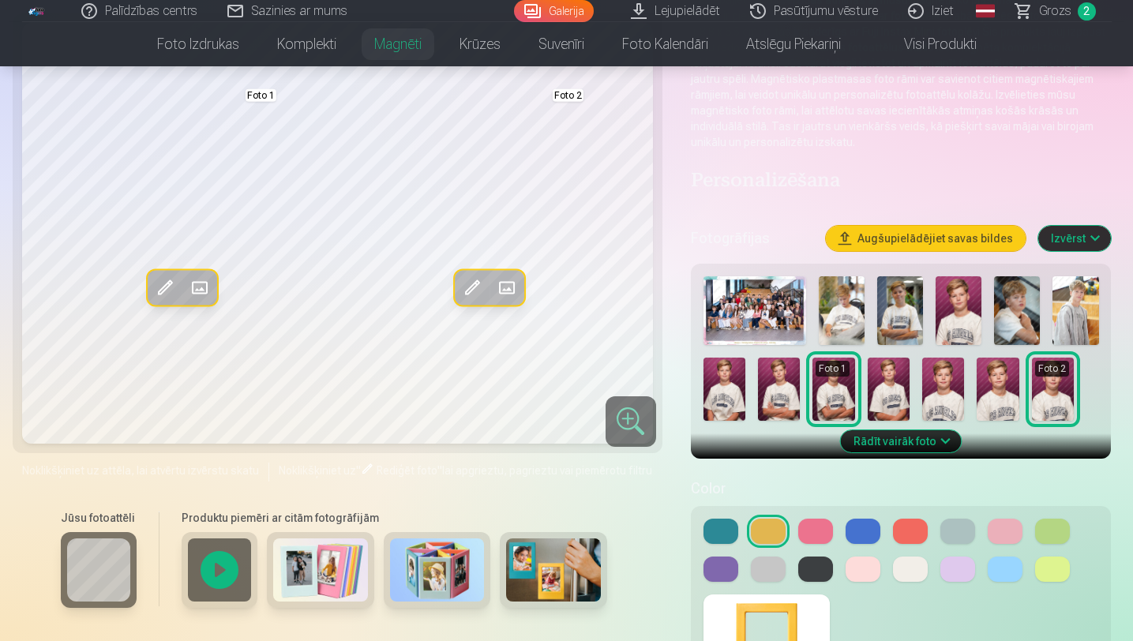
click at [891, 566] on div at bounding box center [902, 550] width 396 height 63
click at [905, 567] on button at bounding box center [910, 569] width 35 height 25
click at [959, 524] on button at bounding box center [957, 531] width 35 height 25
click at [1066, 317] on img at bounding box center [1076, 310] width 46 height 69
click at [195, 281] on span at bounding box center [198, 288] width 25 height 25
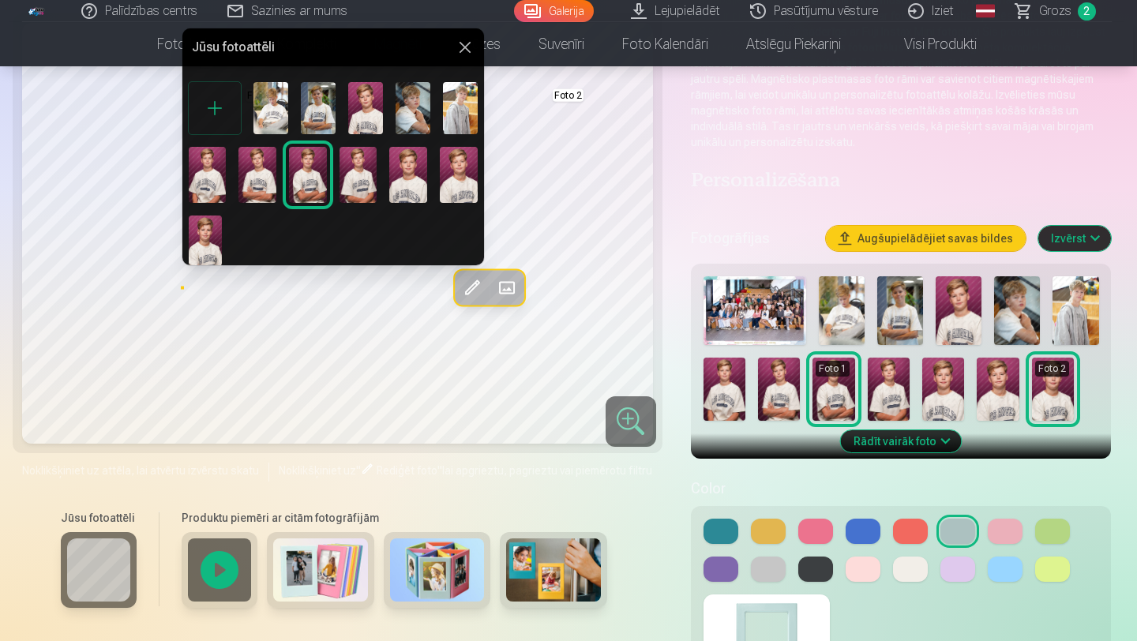
click at [401, 107] on img at bounding box center [413, 108] width 35 height 52
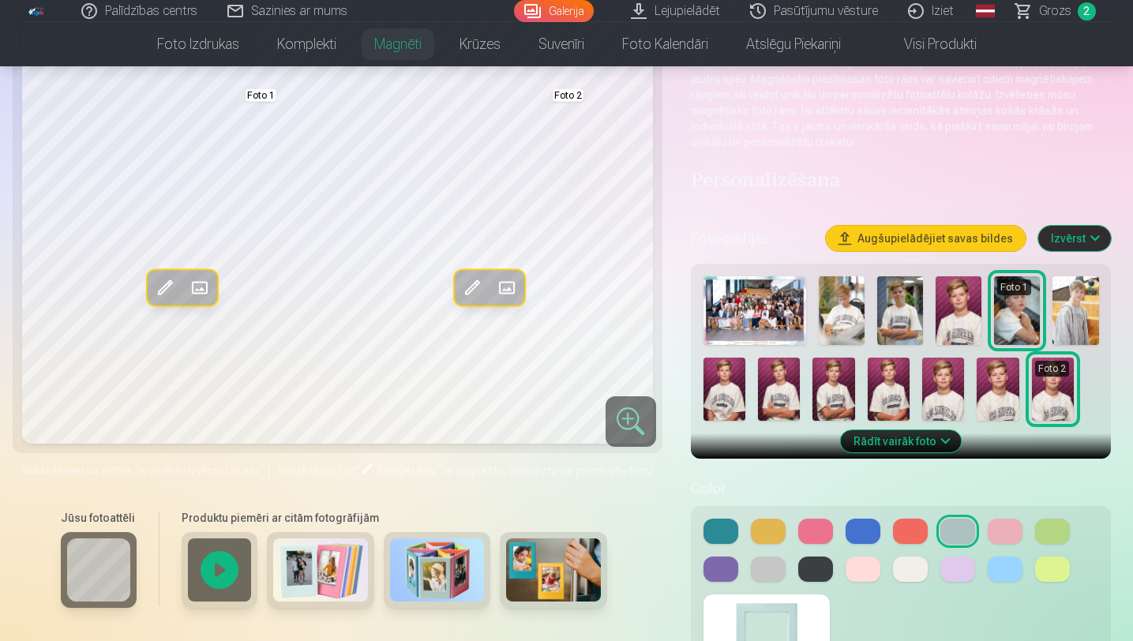
click at [517, 295] on span at bounding box center [505, 288] width 25 height 25
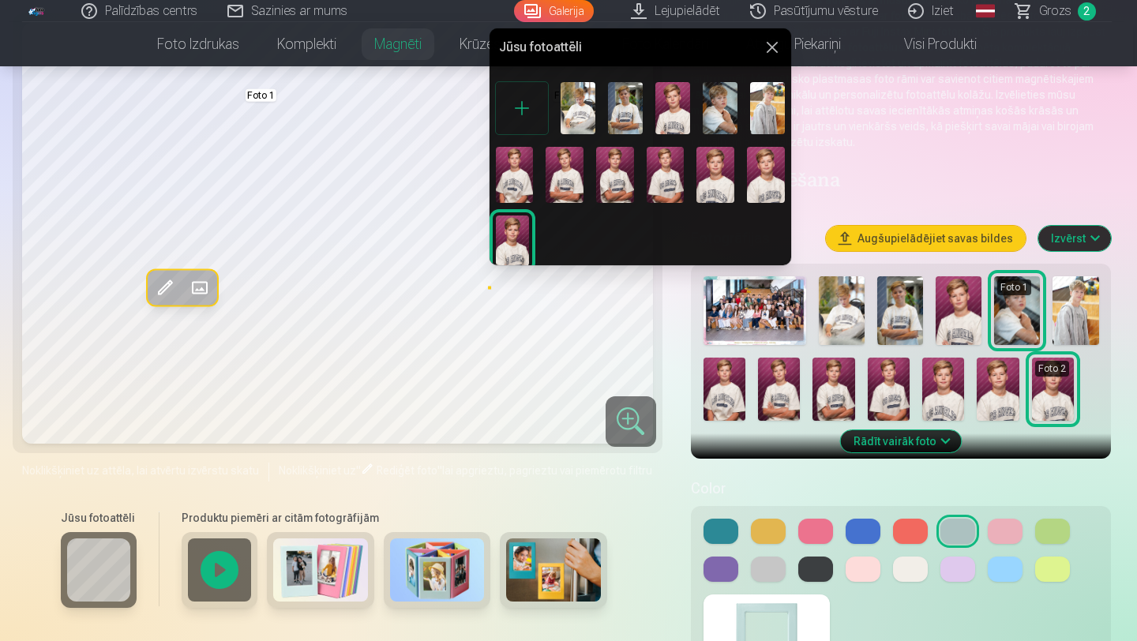
click at [577, 121] on img at bounding box center [578, 108] width 35 height 52
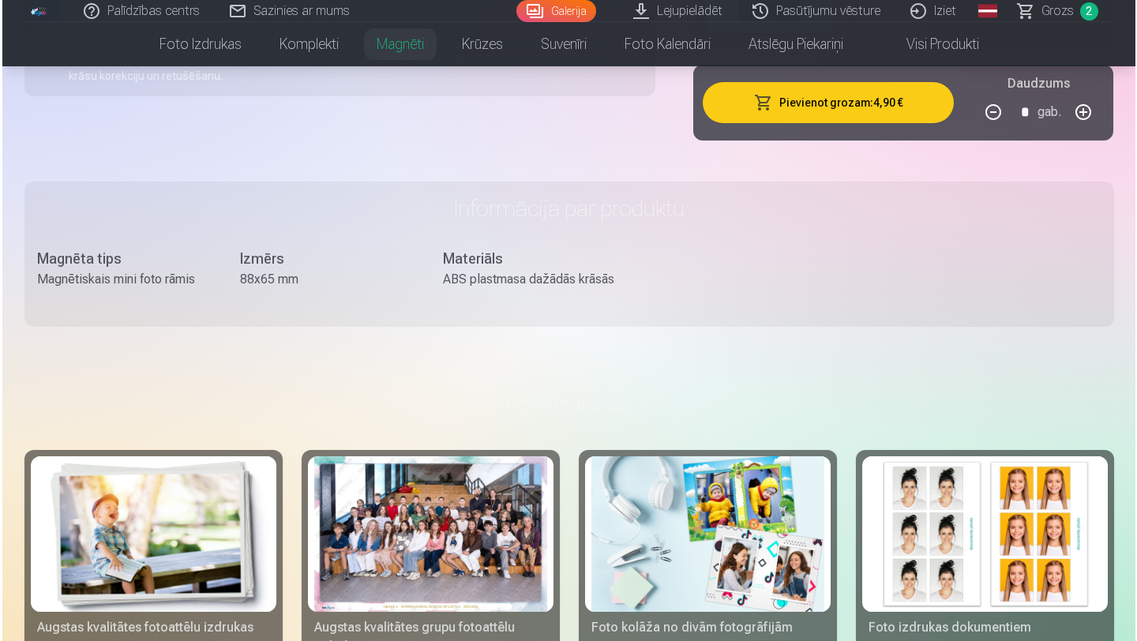
scroll to position [891, 0]
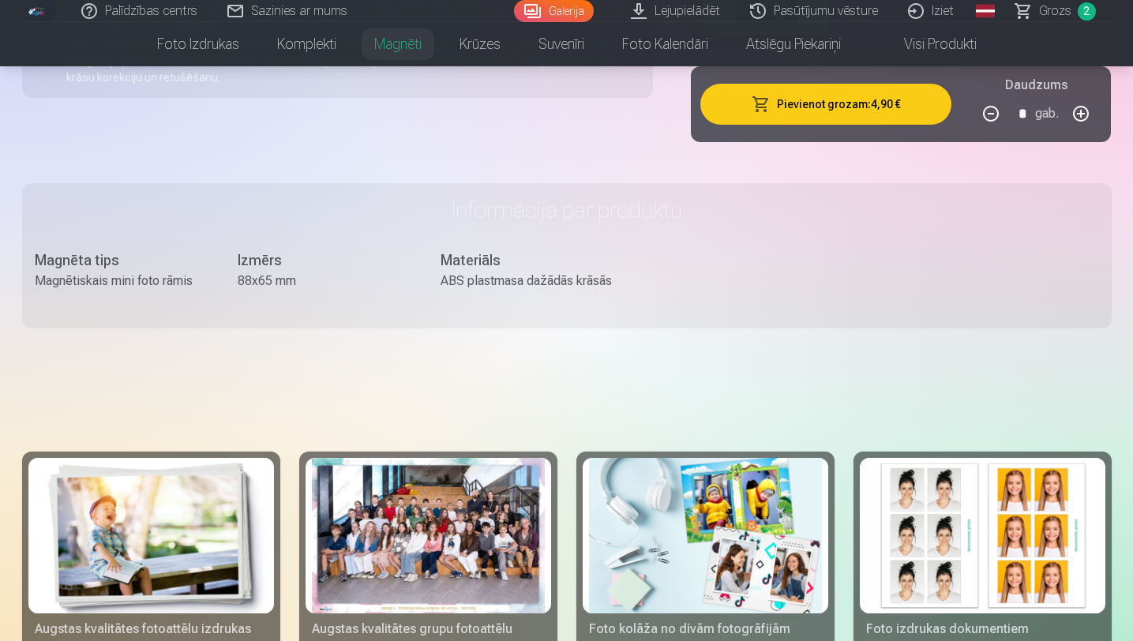
click at [811, 105] on button "Pievienot grozam : 4,90 €" at bounding box center [826, 104] width 252 height 41
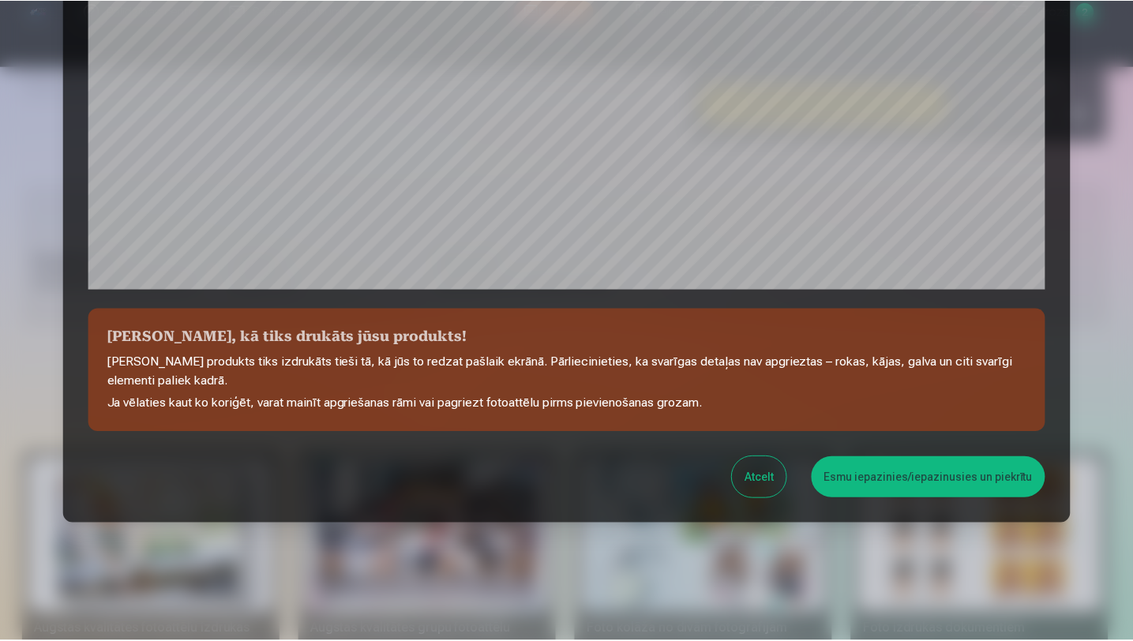
scroll to position [496, 0]
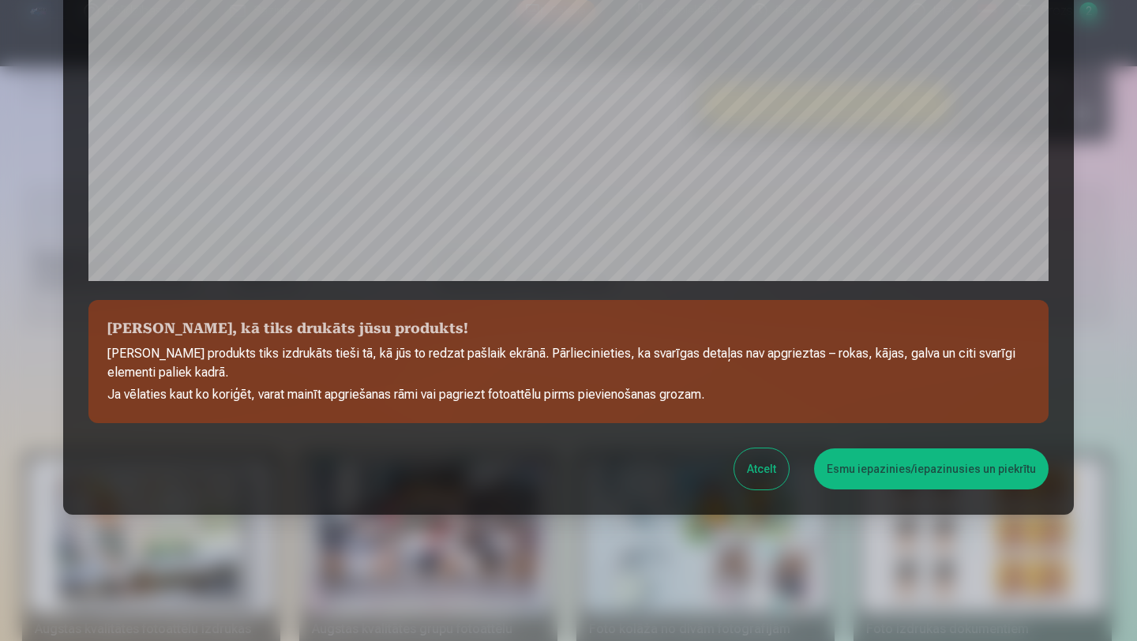
click at [879, 470] on button "Esmu iepazinies/iepazinusies un piekrītu" at bounding box center [931, 468] width 235 height 41
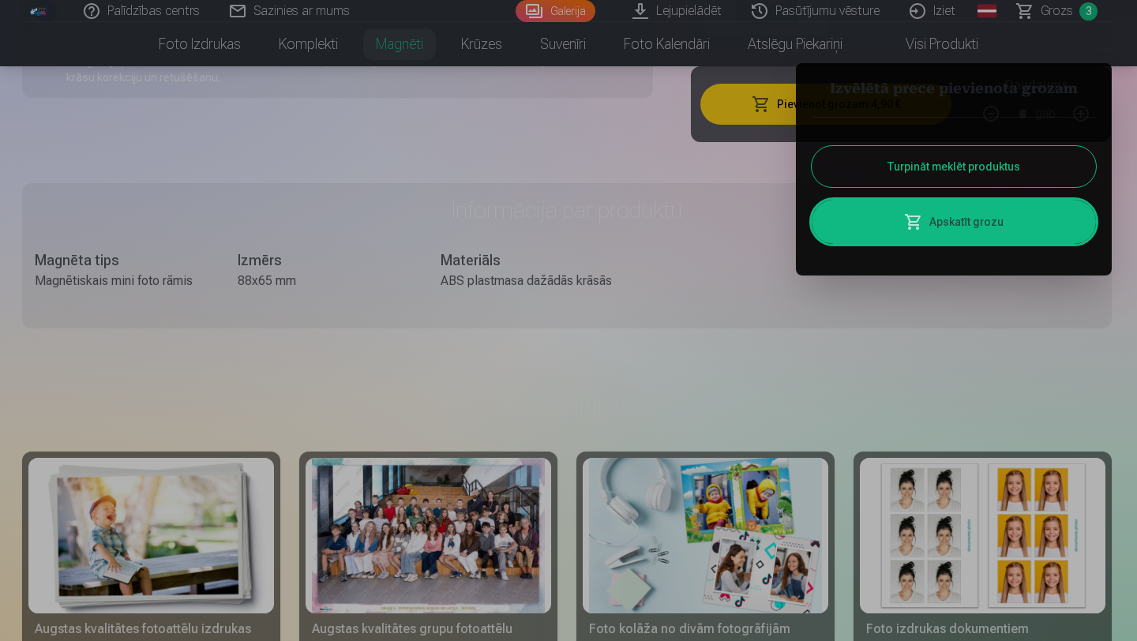
click at [904, 148] on button "Turpināt meklēt produktus" at bounding box center [954, 166] width 284 height 41
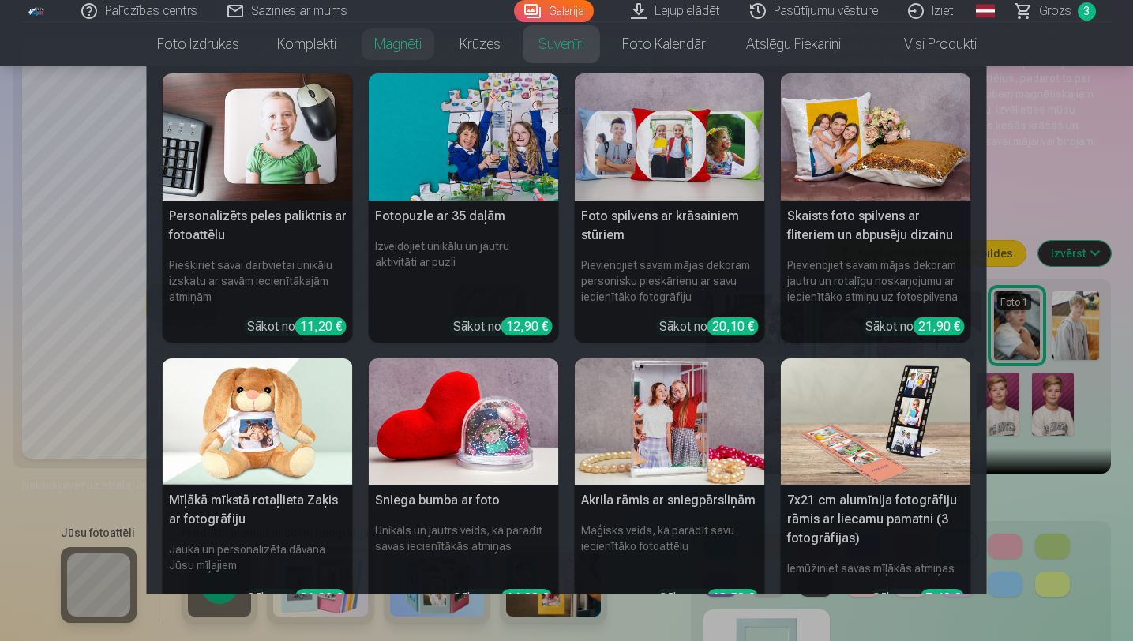
scroll to position [0, 0]
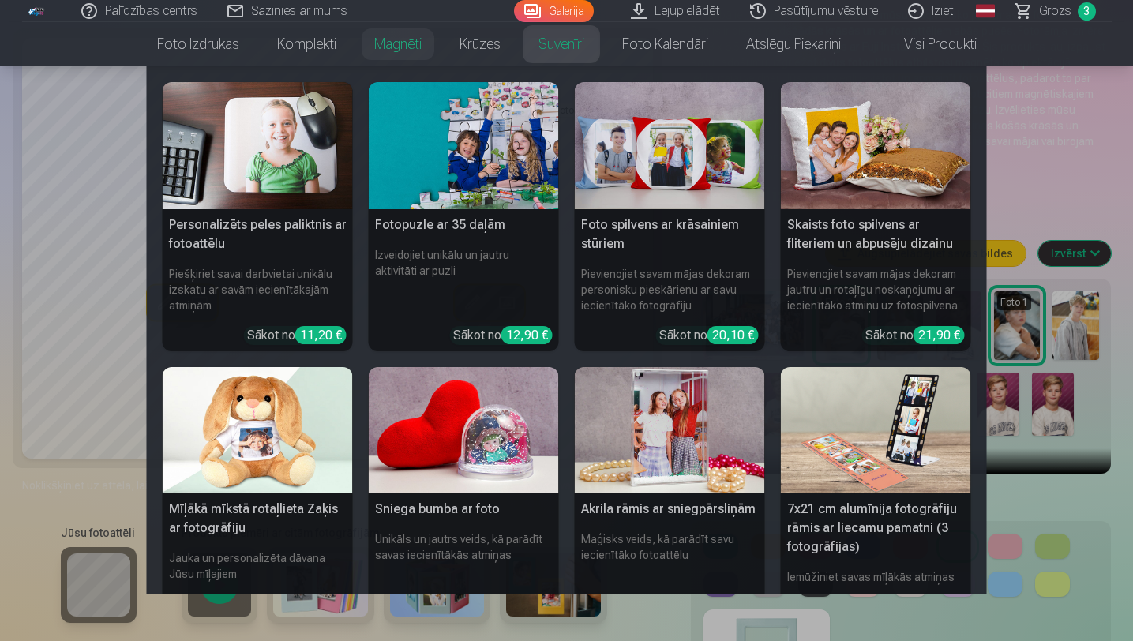
click at [282, 149] on img at bounding box center [258, 145] width 190 height 127
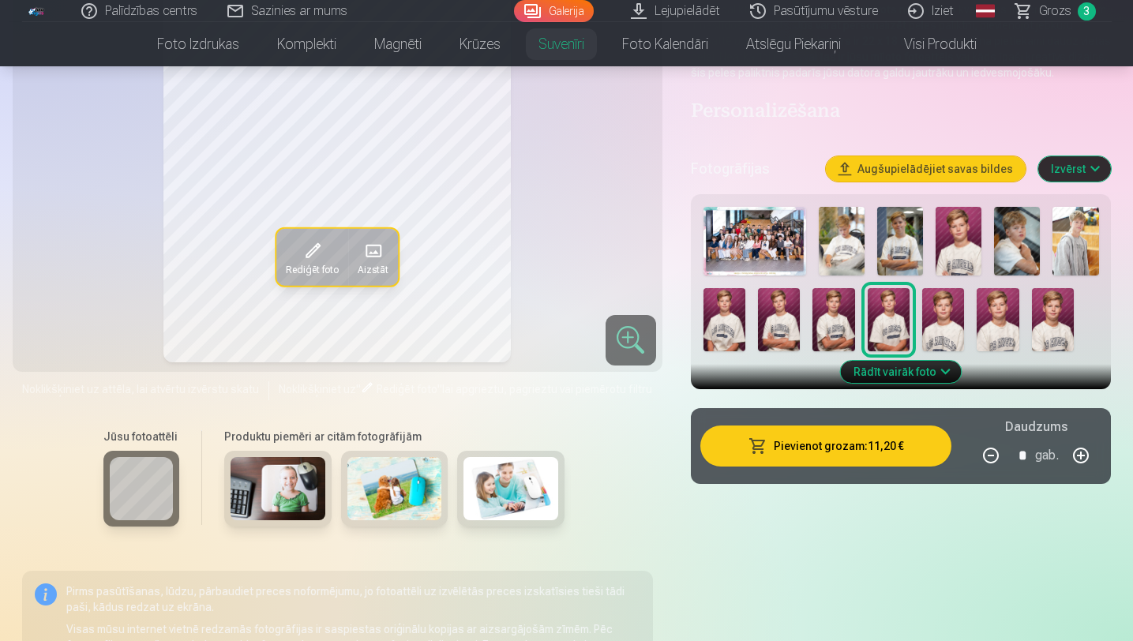
scroll to position [205, 0]
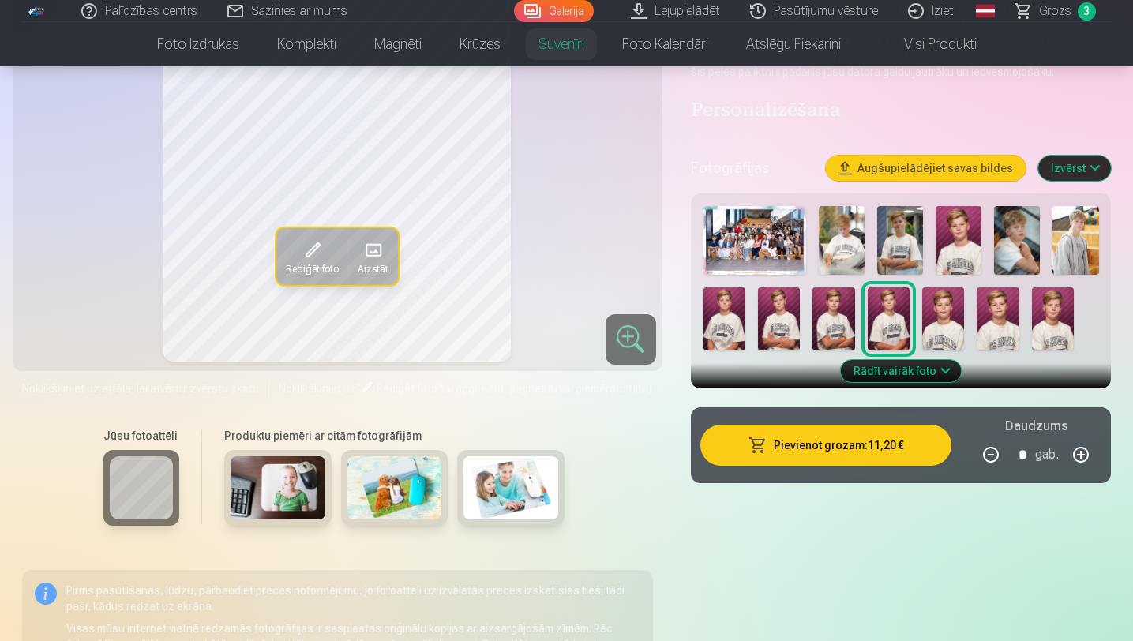
click at [503, 494] on img at bounding box center [510, 487] width 95 height 63
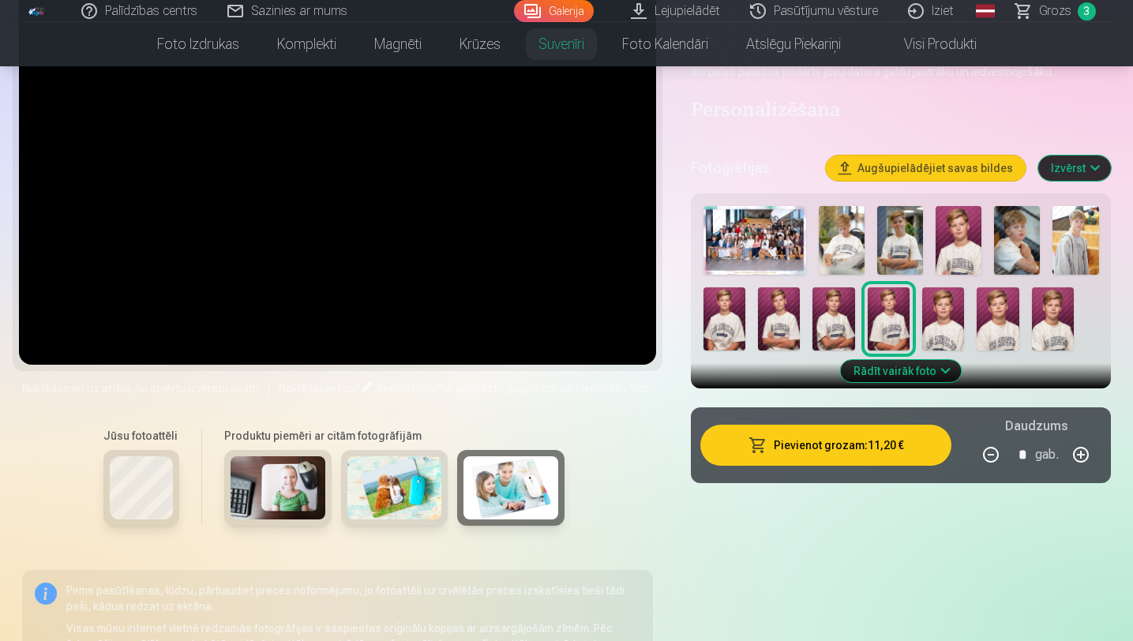
click at [394, 478] on img at bounding box center [394, 487] width 95 height 63
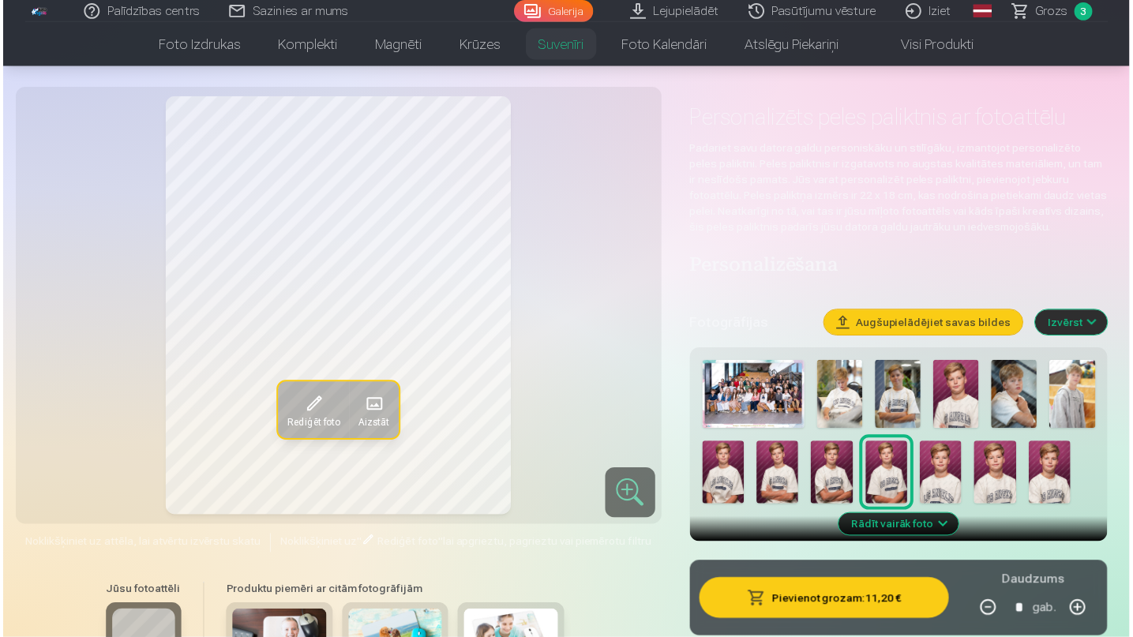
scroll to position [51, 0]
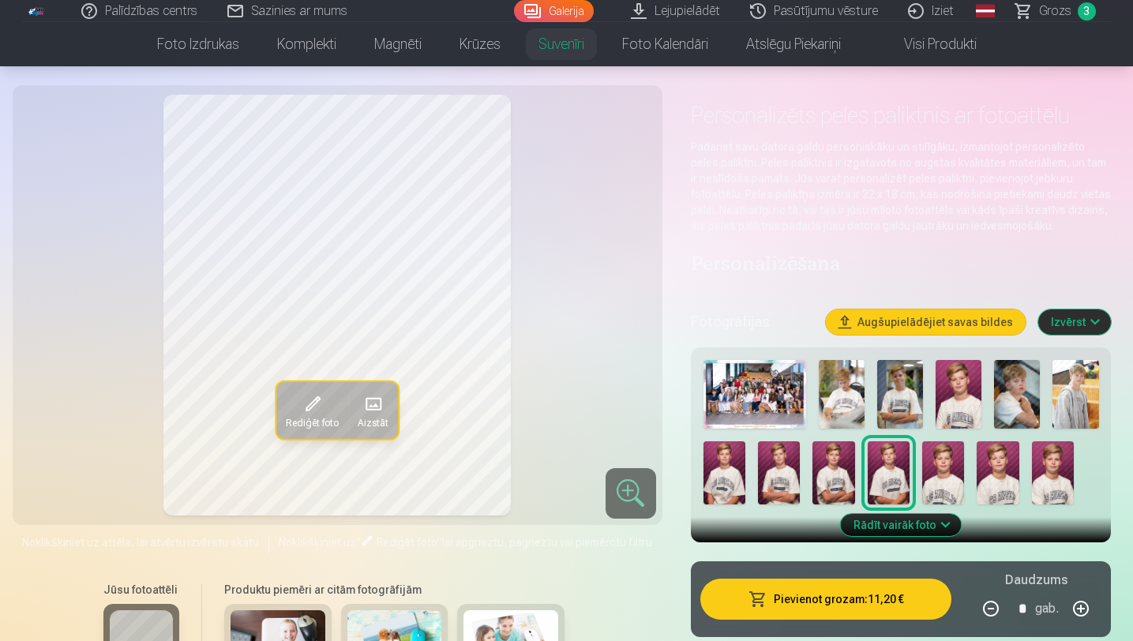
click at [737, 370] on img at bounding box center [755, 394] width 103 height 69
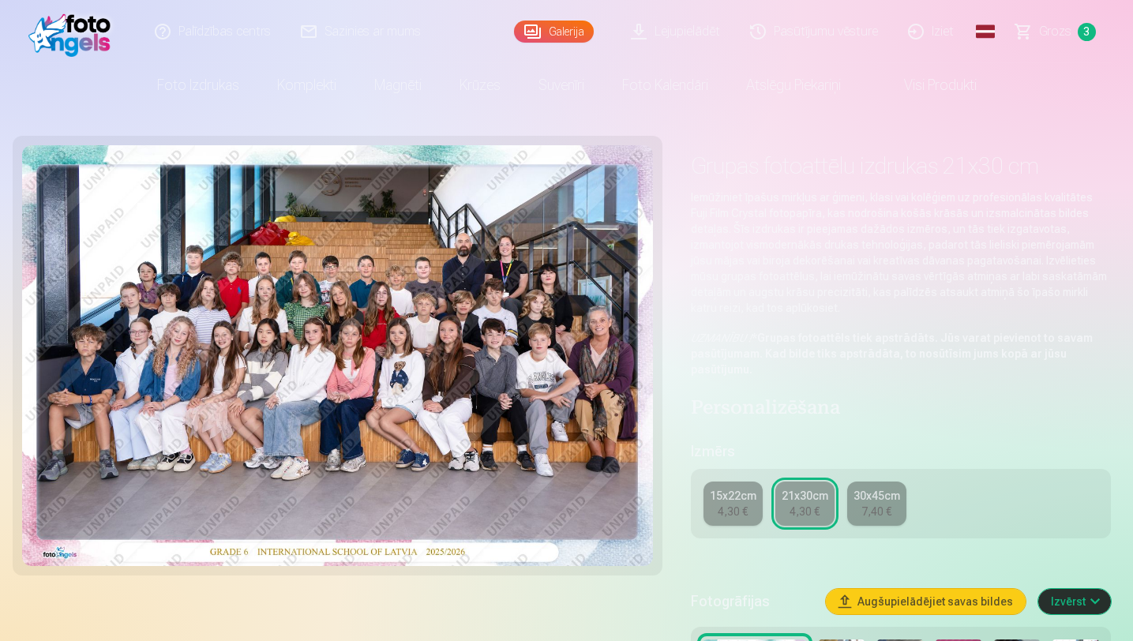
click at [1044, 28] on span "Grozs" at bounding box center [1055, 31] width 32 height 19
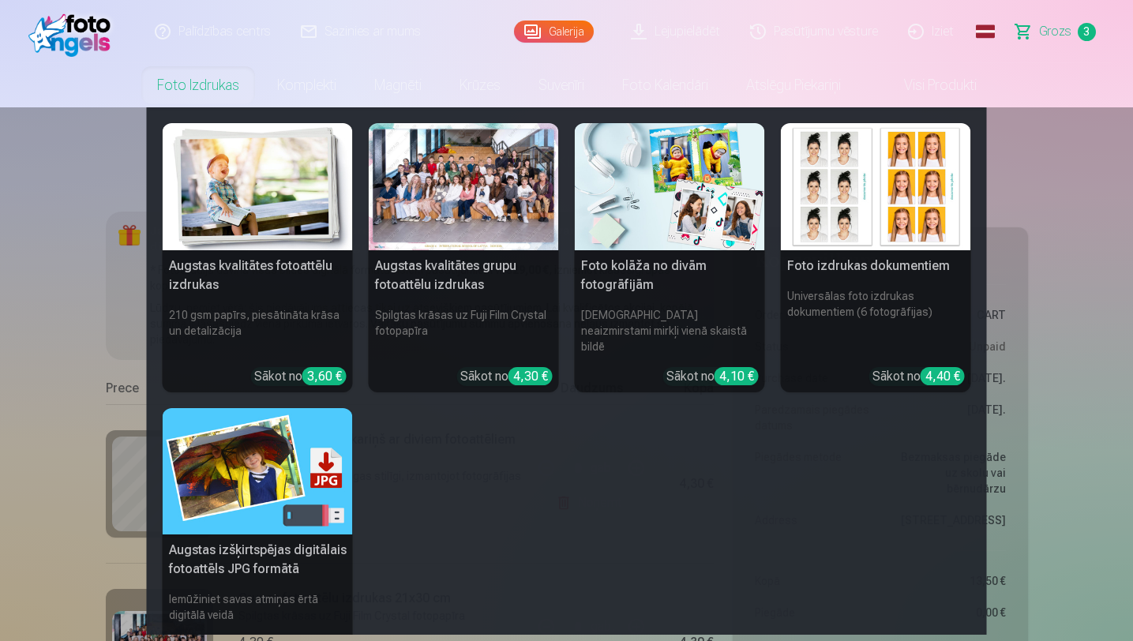
click at [261, 223] on img at bounding box center [258, 186] width 190 height 127
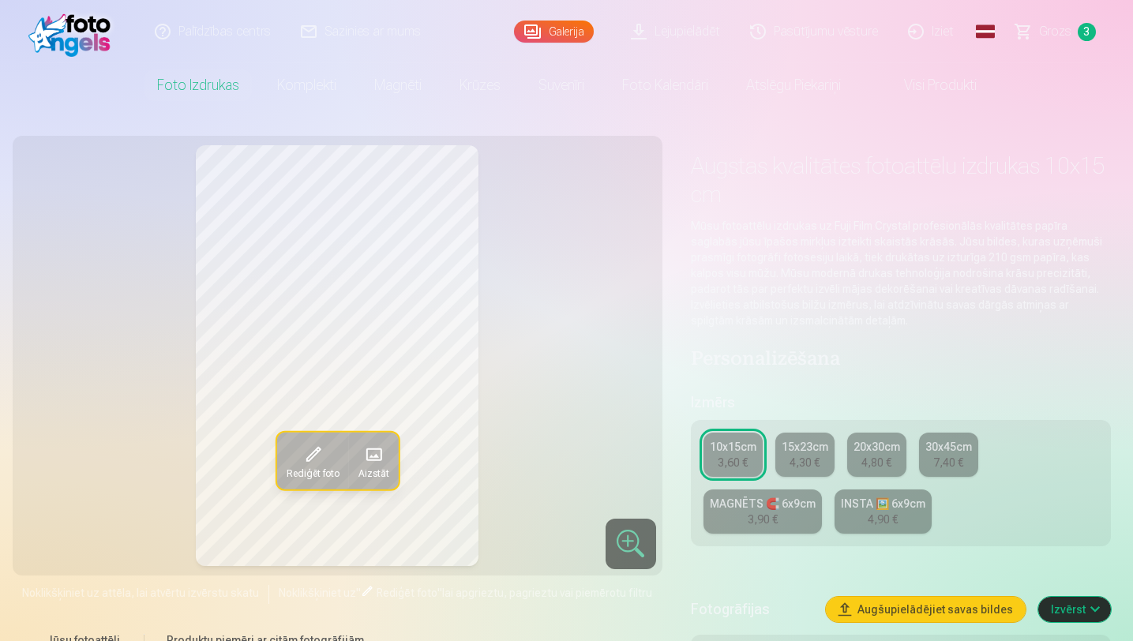
click at [797, 460] on div "4,30 €" at bounding box center [805, 463] width 30 height 16
click at [760, 465] on div "10x15cm 3,60 € 15x23cm 4,30 € 20x30cm 4,80 € 30x45cm 7,40 € MAGNĒTS 🧲 6x9cm 3,9…" at bounding box center [901, 483] width 421 height 126
click at [720, 454] on div "10x15cm" at bounding box center [733, 447] width 47 height 16
click at [787, 456] on link "15x23cm 4,30 €" at bounding box center [804, 455] width 59 height 44
click at [872, 446] on div "20x30cm" at bounding box center [877, 447] width 47 height 16
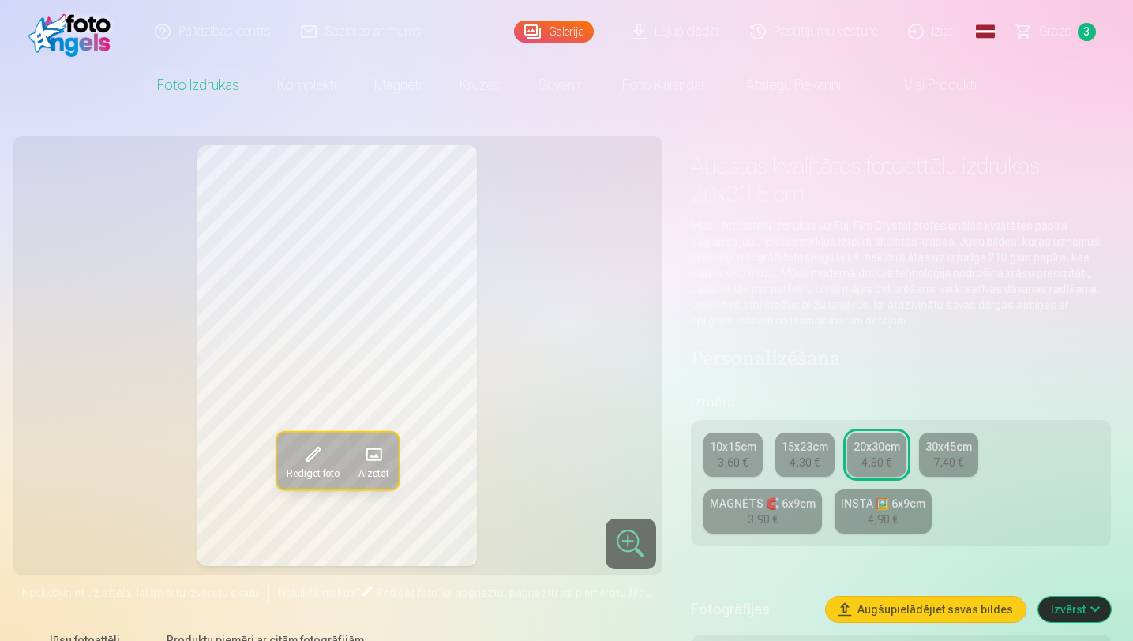
click at [926, 450] on div "30x45cm" at bounding box center [948, 447] width 47 height 16
click at [767, 527] on div "3,90 €" at bounding box center [763, 520] width 30 height 16
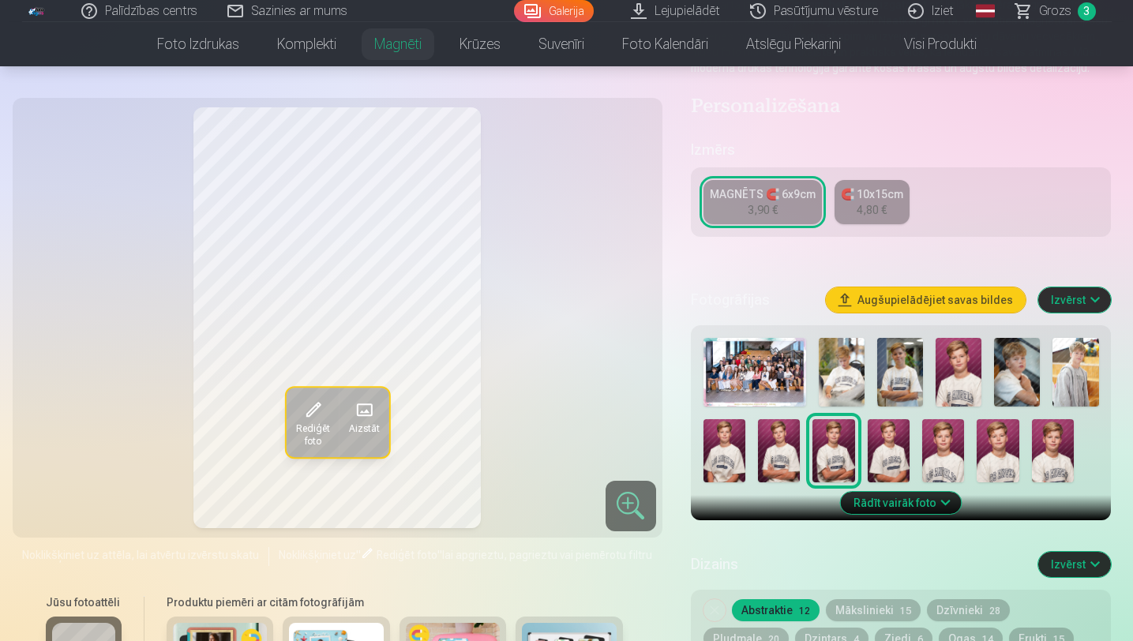
scroll to position [247, 0]
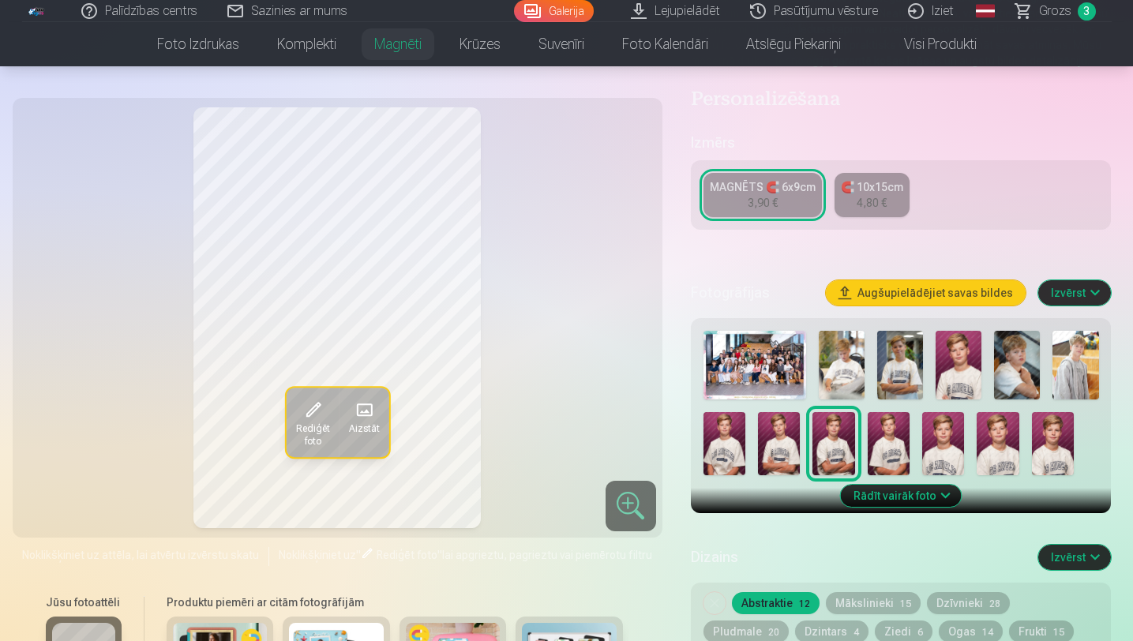
click at [887, 368] on img at bounding box center [900, 365] width 46 height 69
click at [1039, 358] on img at bounding box center [1017, 365] width 46 height 69
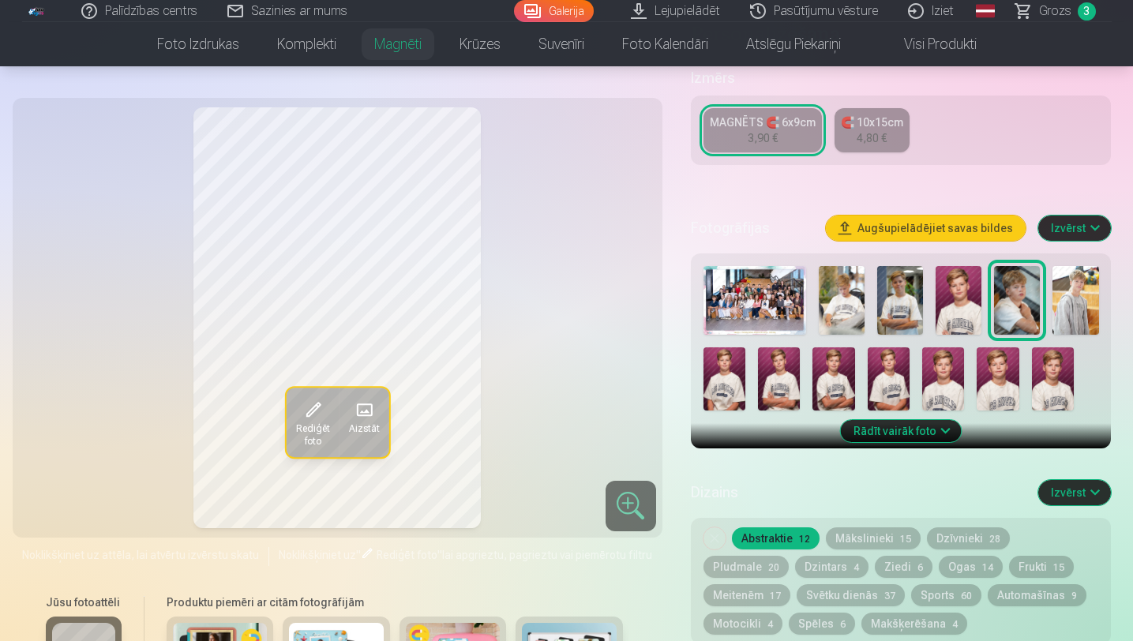
scroll to position [311, 0]
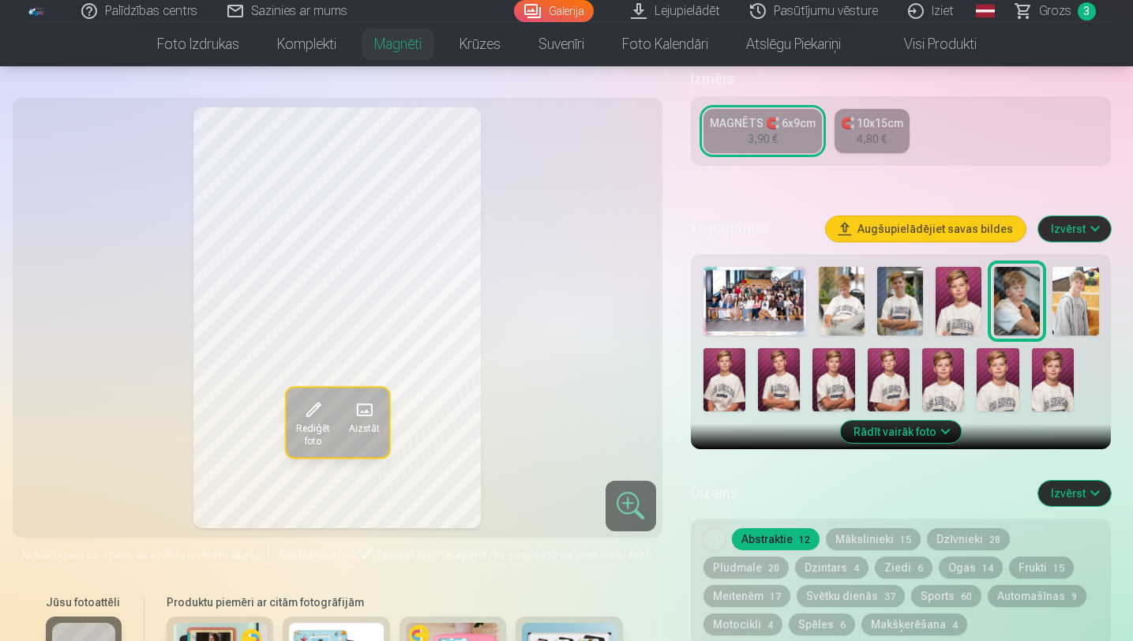
drag, startPoint x: 955, startPoint y: 465, endPoint x: 947, endPoint y: 482, distance: 18.4
click at [955, 465] on div "Personalizēšana Izmērs MAGNĒTS 🧲 6x9cm 3,90 € 🧲 10x15cm 4,80 € Fotogrāfijas Aug…" at bounding box center [901, 505] width 421 height 962
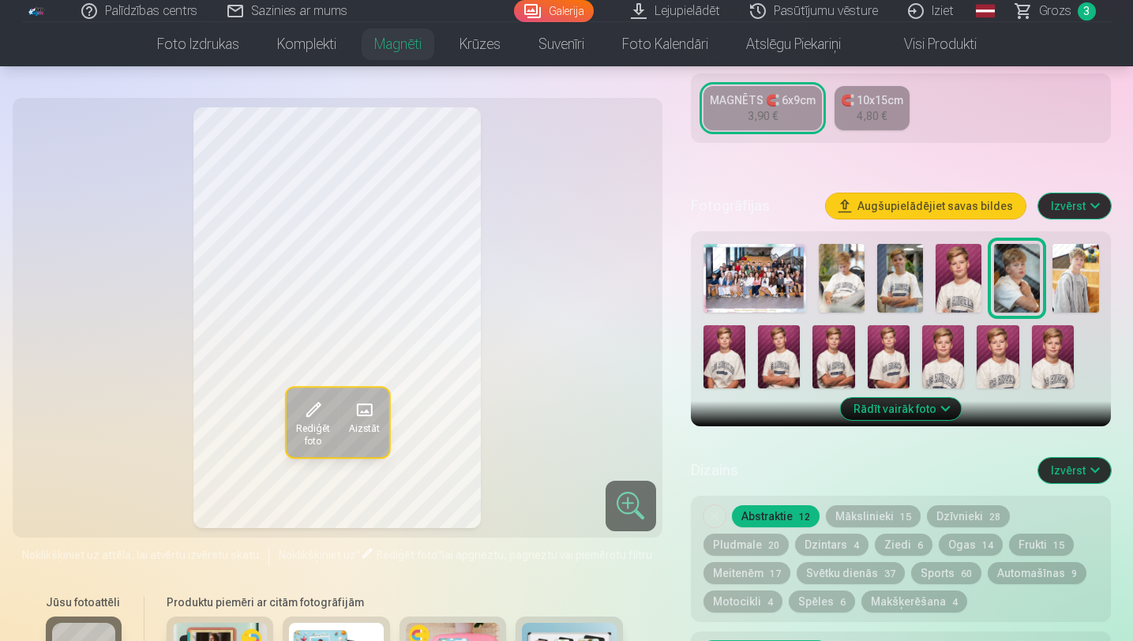
scroll to position [347, 0]
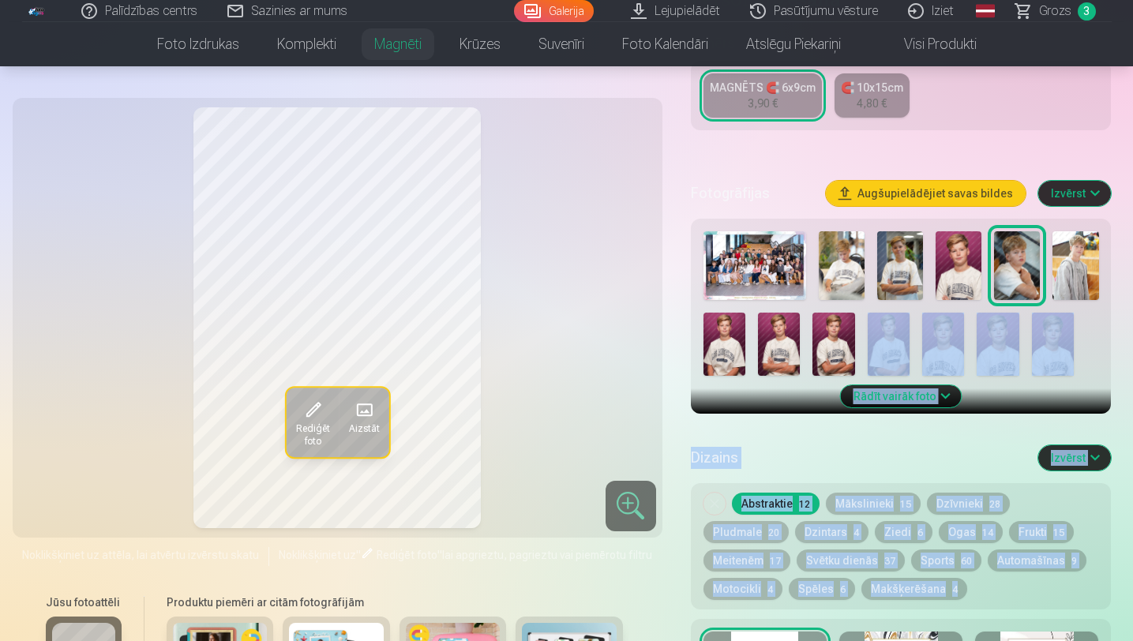
drag, startPoint x: 769, startPoint y: 640, endPoint x: 892, endPoint y: 321, distance: 341.9
click at [892, 321] on div "Personalizēšana Izmērs MAGNĒTS 🧲 6x9cm 3,90 € 🧲 10x15cm 4,80 € Fotogrāfijas Aug…" at bounding box center [901, 469] width 421 height 962
click at [839, 262] on img at bounding box center [842, 265] width 46 height 69
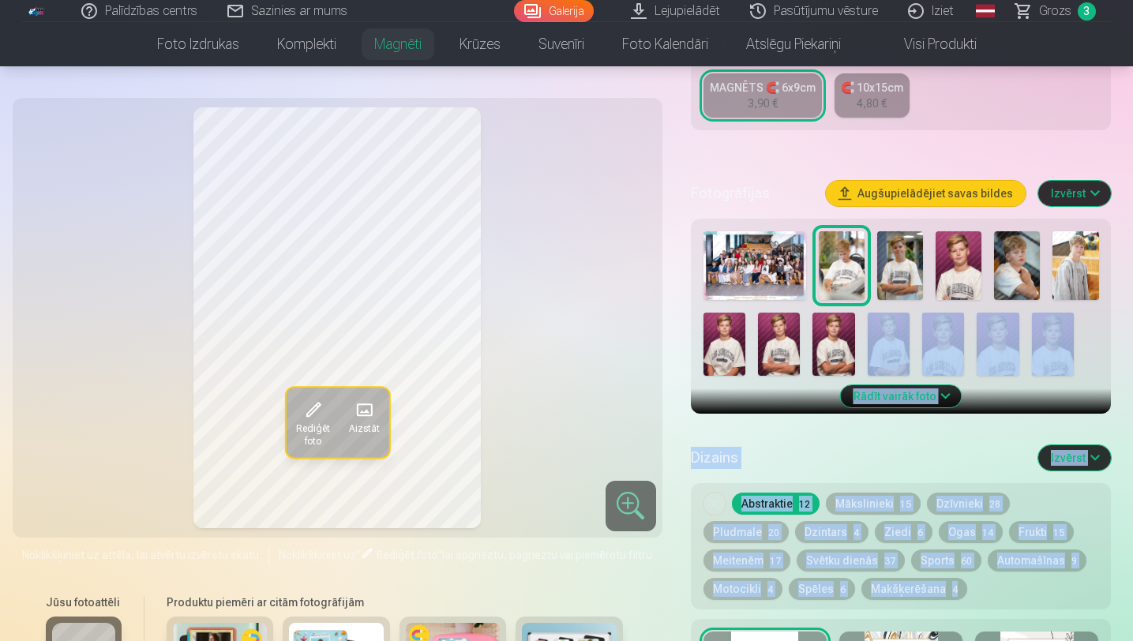
click at [903, 266] on img at bounding box center [900, 265] width 46 height 69
click at [1088, 288] on img at bounding box center [1076, 265] width 46 height 69
